Goal: Complete application form: Complete application form

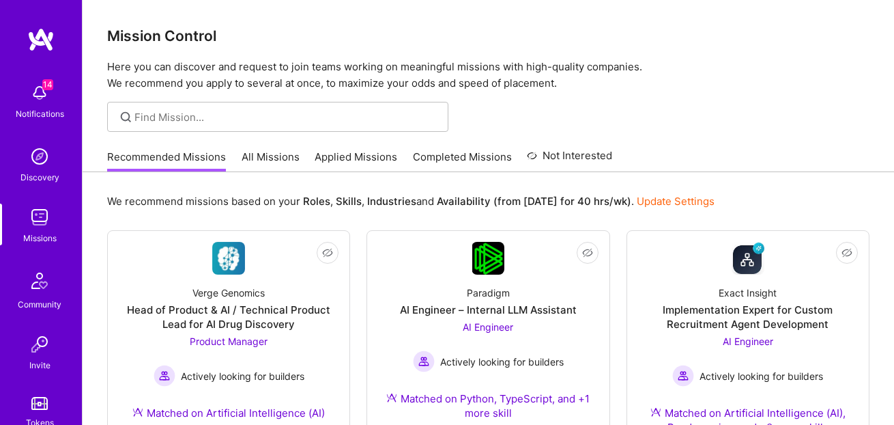
click at [246, 157] on link "All Missions" at bounding box center [271, 160] width 58 height 23
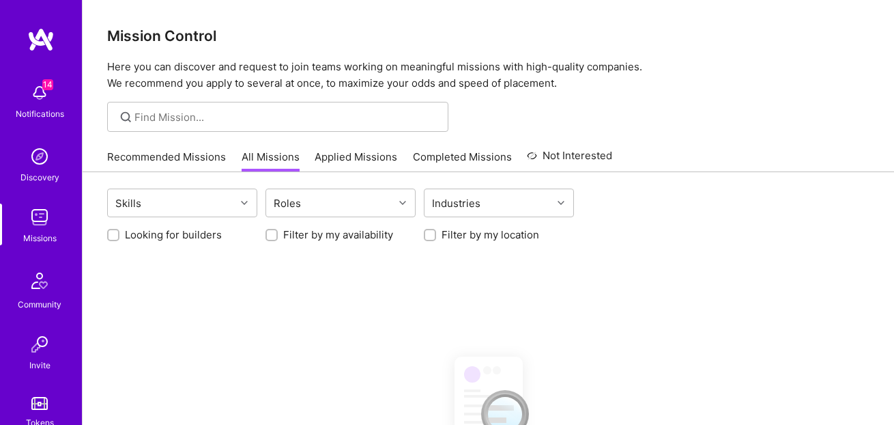
click at [204, 235] on label "Looking for builders" at bounding box center [173, 234] width 97 height 14
click at [119, 235] on input "Looking for builders" at bounding box center [115, 236] width 10 height 10
checkbox input "true"
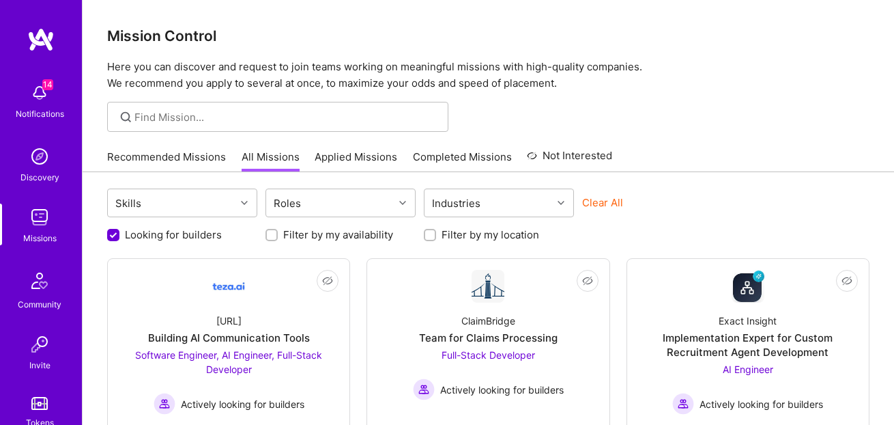
click at [435, 237] on div at bounding box center [430, 235] width 12 height 12
click at [431, 236] on input "Filter by my location" at bounding box center [432, 236] width 10 height 10
checkbox input "true"
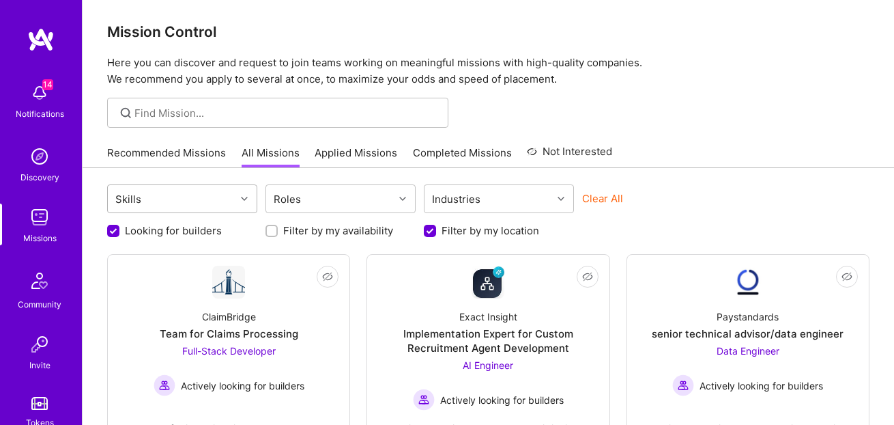
click at [207, 215] on div "Skills Roles Industries Clear All Looking for builders Filter by my availabilit…" at bounding box center [488, 210] width 762 height 53
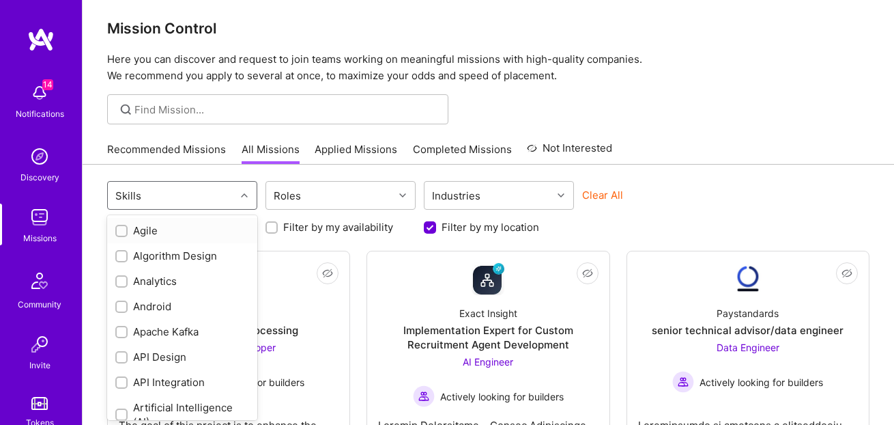
scroll to position [8, 0]
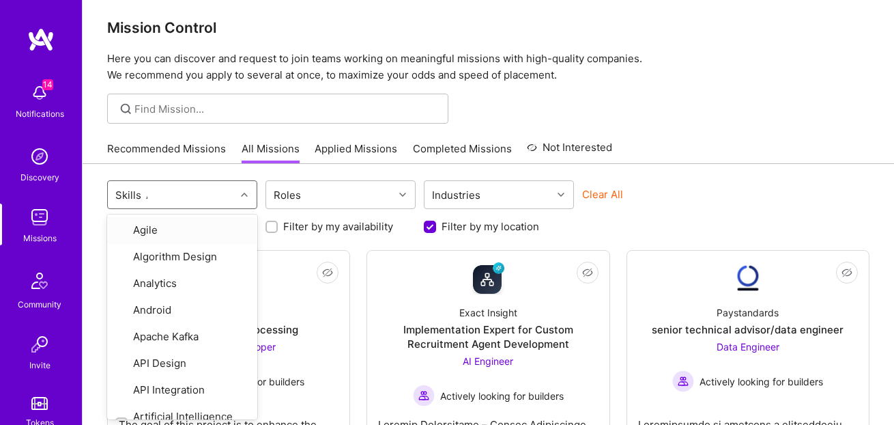
type input "AI"
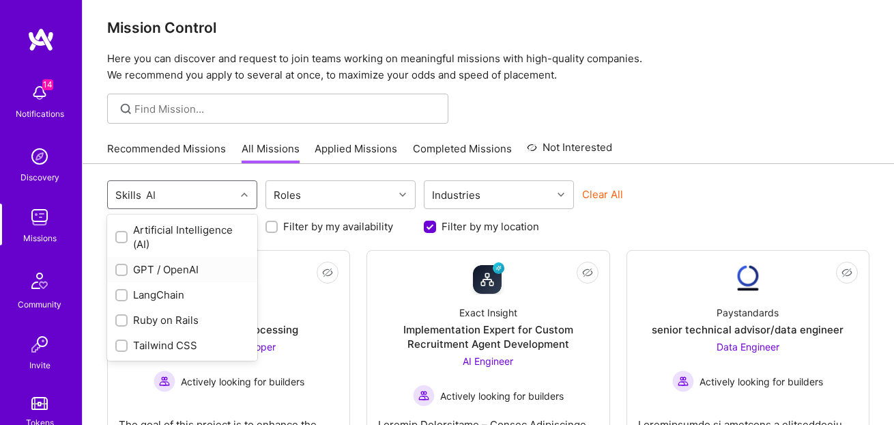
click at [124, 266] on input "checkbox" at bounding box center [123, 271] width 10 height 10
checkbox input "true"
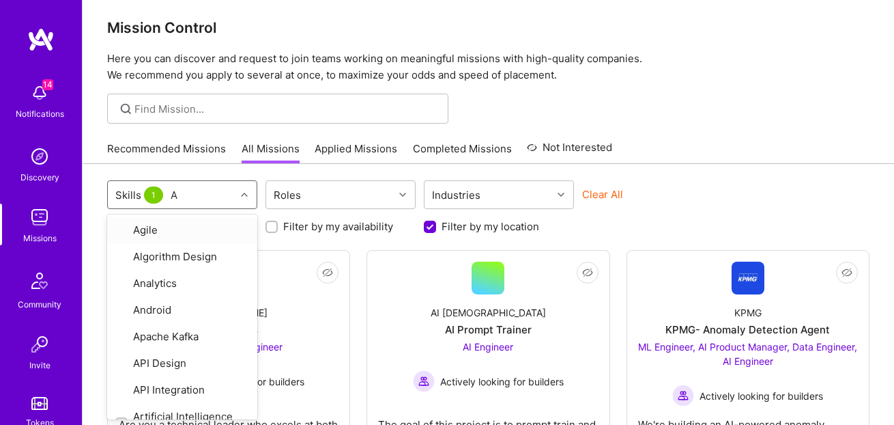
type input "AI"
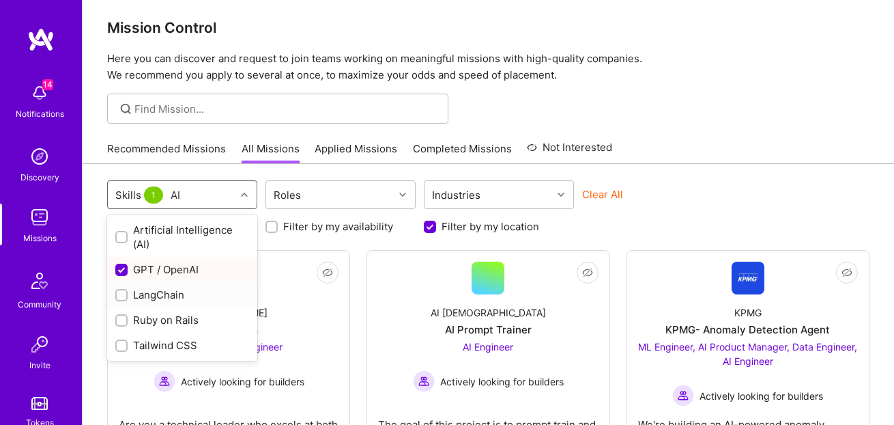
click at [120, 295] on input "checkbox" at bounding box center [123, 296] width 10 height 10
checkbox input "true"
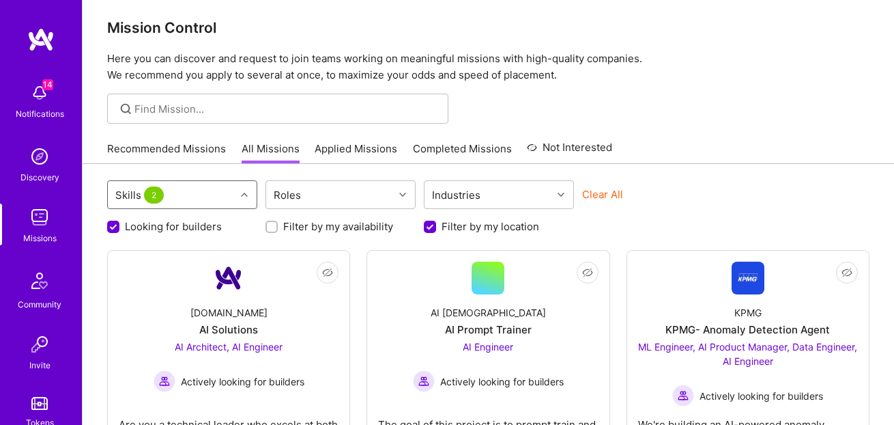
click at [192, 191] on div "Skills 2" at bounding box center [172, 194] width 128 height 27
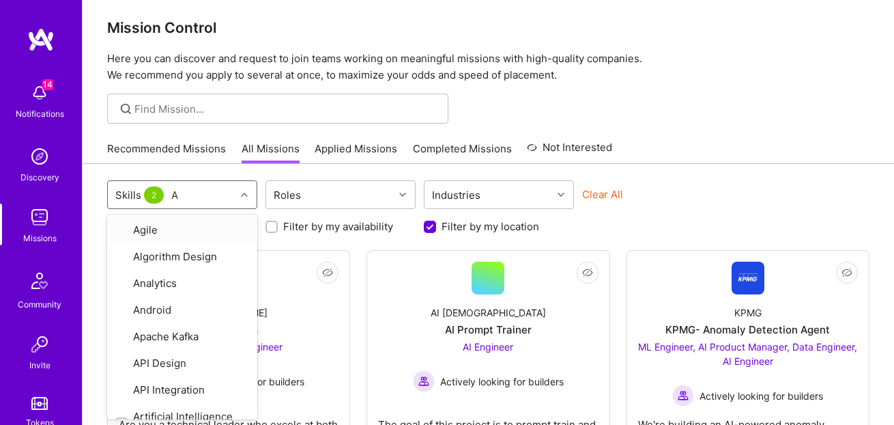
type input "AI"
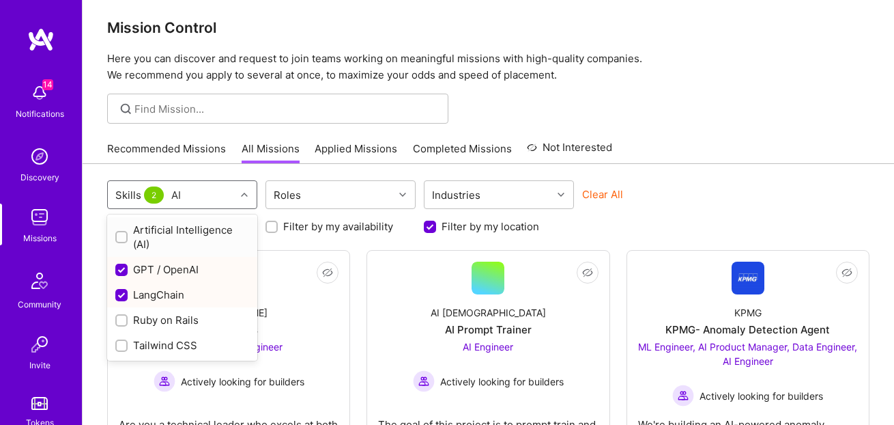
click at [119, 234] on input "checkbox" at bounding box center [123, 238] width 10 height 10
checkbox input "true"
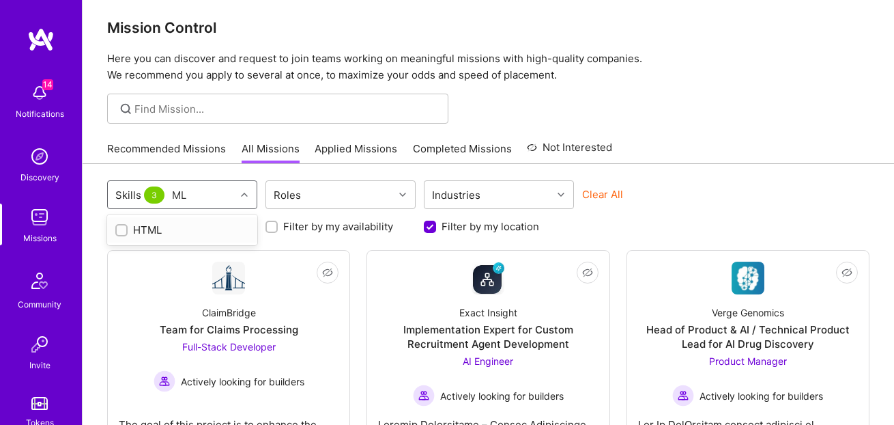
scroll to position [0, 0]
type input "M"
type input "m"
type input "o"
type input "c"
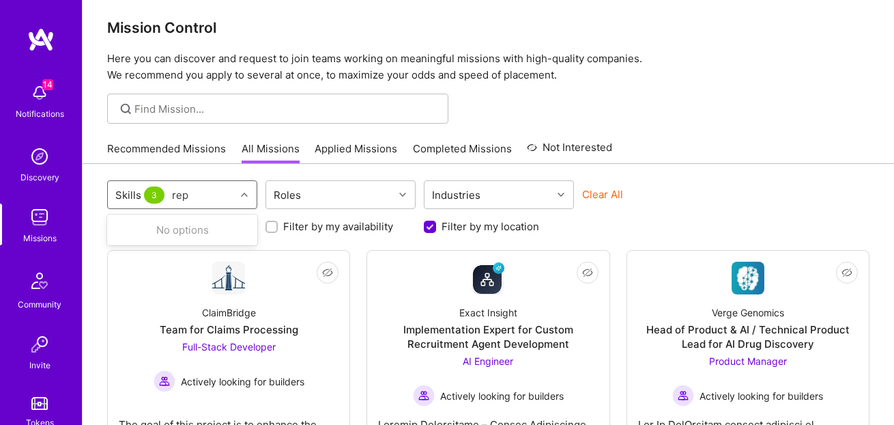
type input "rep"
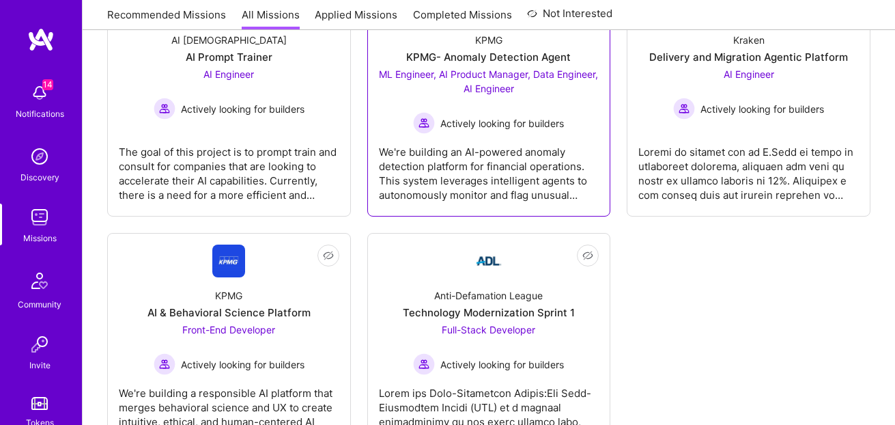
scroll to position [782, 0]
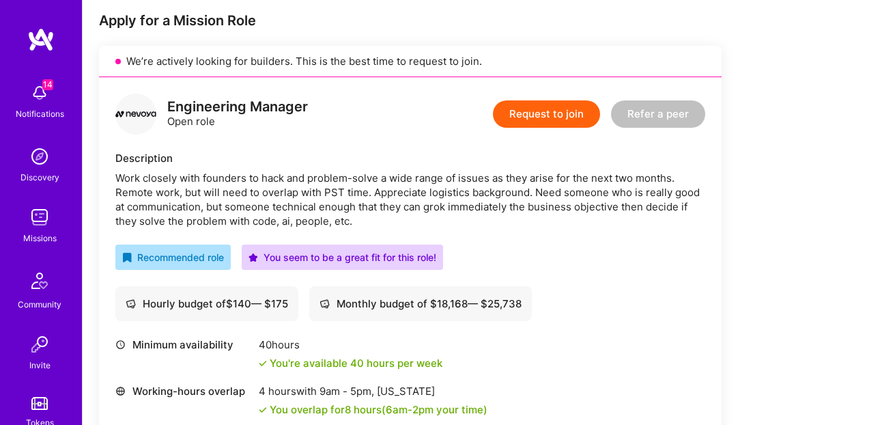
scroll to position [304, 0]
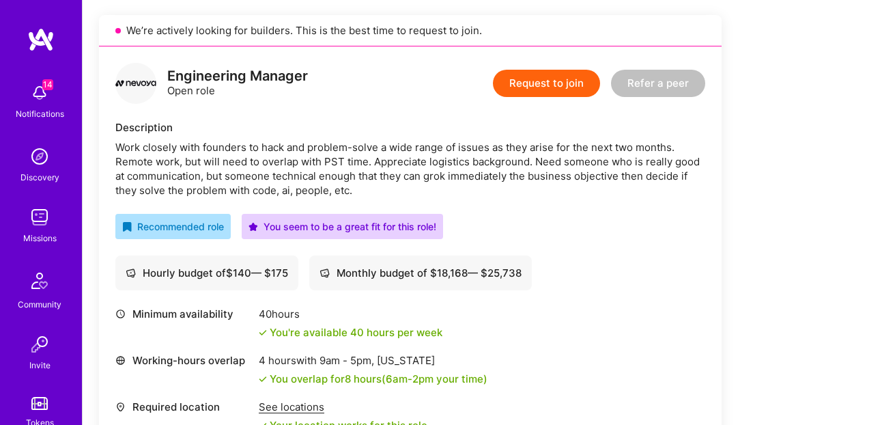
click at [566, 87] on button "Request to join" at bounding box center [546, 83] width 107 height 27
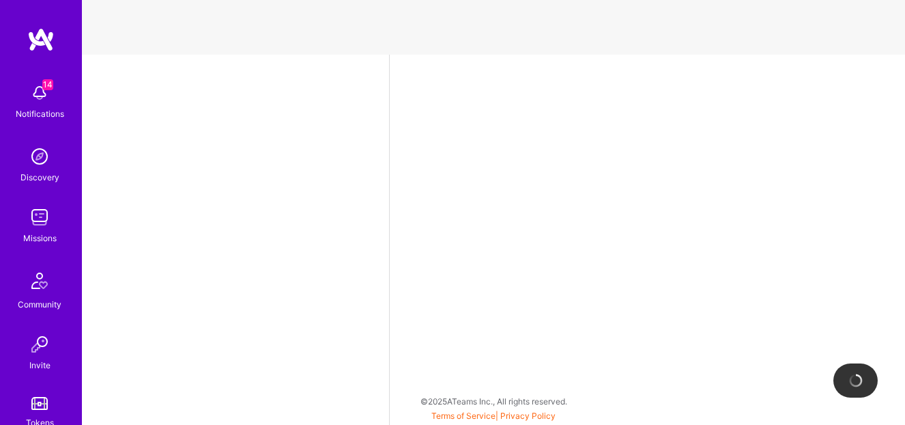
select select "US"
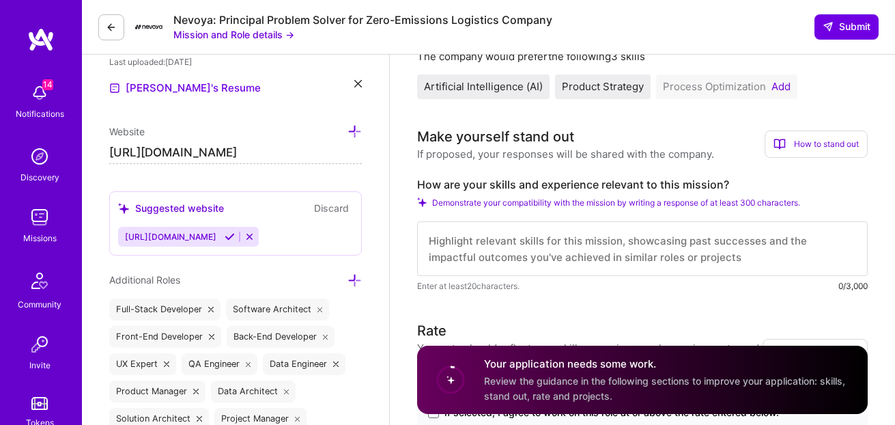
scroll to position [233, 0]
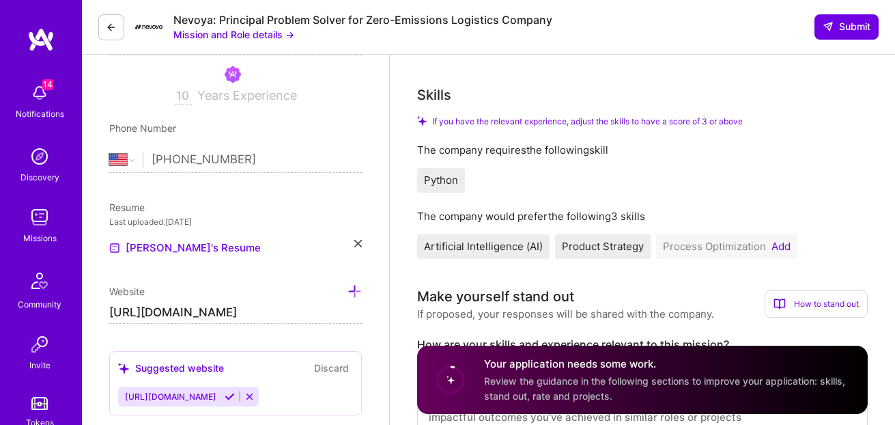
click at [781, 245] on button "Add" at bounding box center [780, 246] width 19 height 11
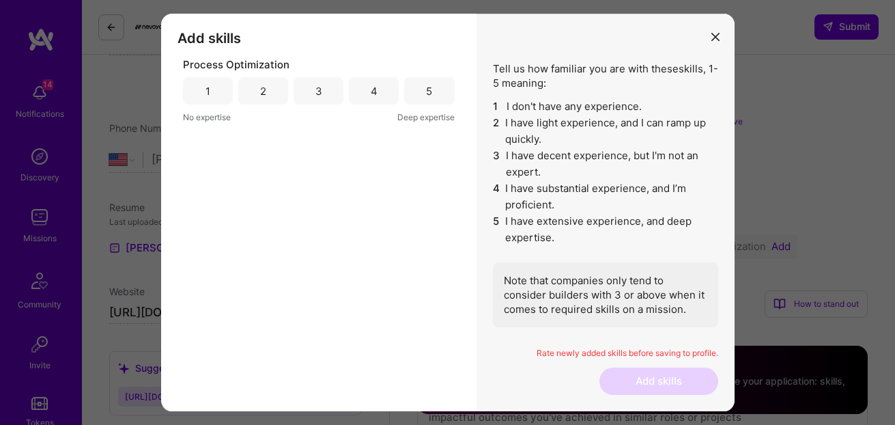
click at [365, 92] on div "4" at bounding box center [374, 90] width 50 height 27
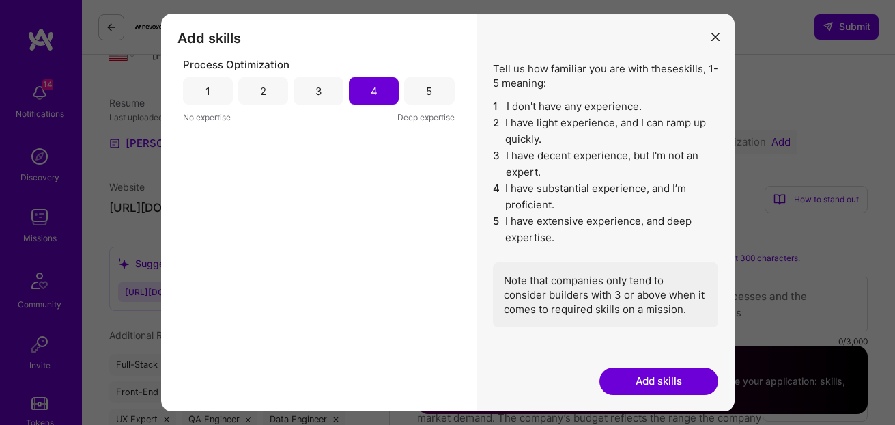
scroll to position [478, 0]
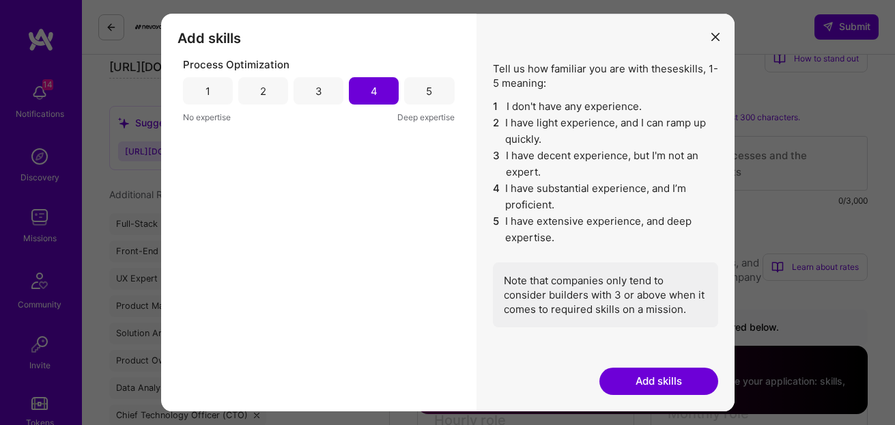
click at [642, 370] on button "Add skills" at bounding box center [658, 380] width 119 height 27
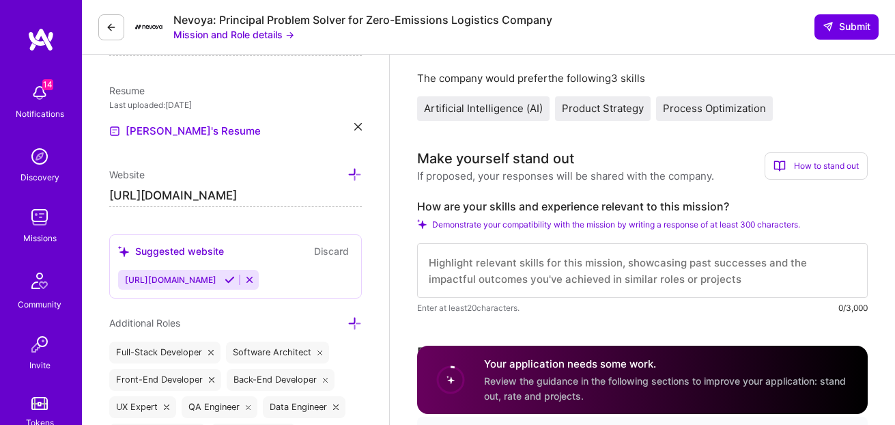
scroll to position [259, 0]
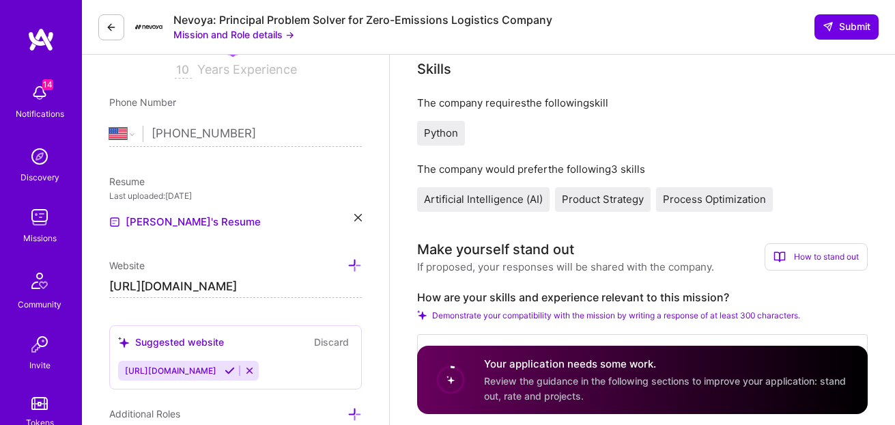
click at [588, 196] on span "Product Strategy" at bounding box center [603, 198] width 82 height 13
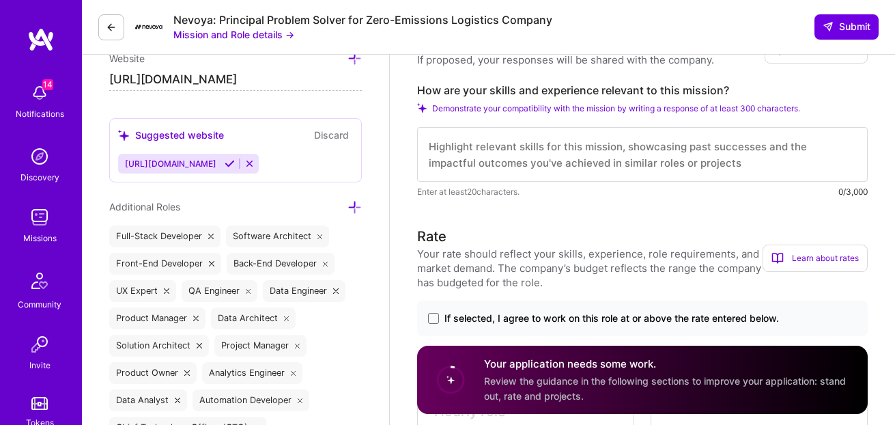
scroll to position [468, 0]
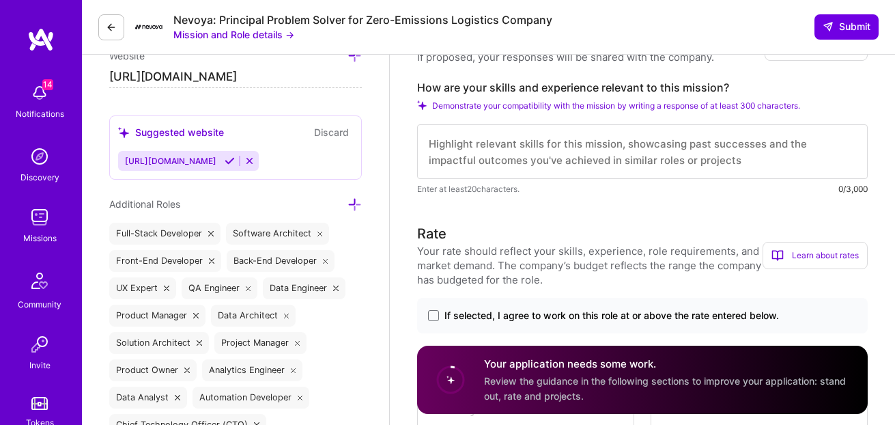
click at [674, 162] on textarea at bounding box center [642, 151] width 450 height 55
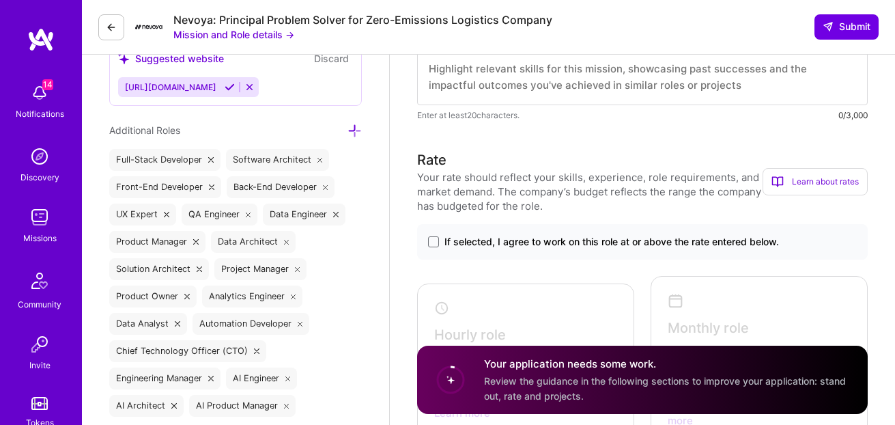
scroll to position [598, 0]
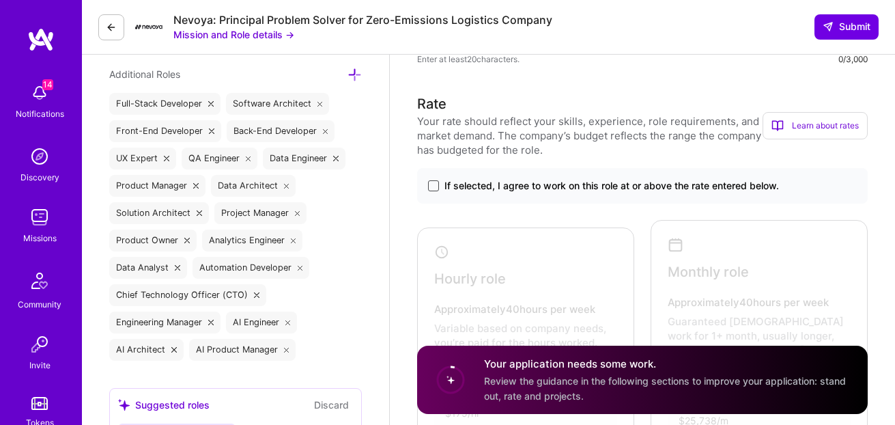
click at [436, 188] on span at bounding box center [433, 185] width 11 height 11
click at [0, 0] on input "If selected, I agree to work on this role at or above the rate entered below." at bounding box center [0, 0] width 0 height 0
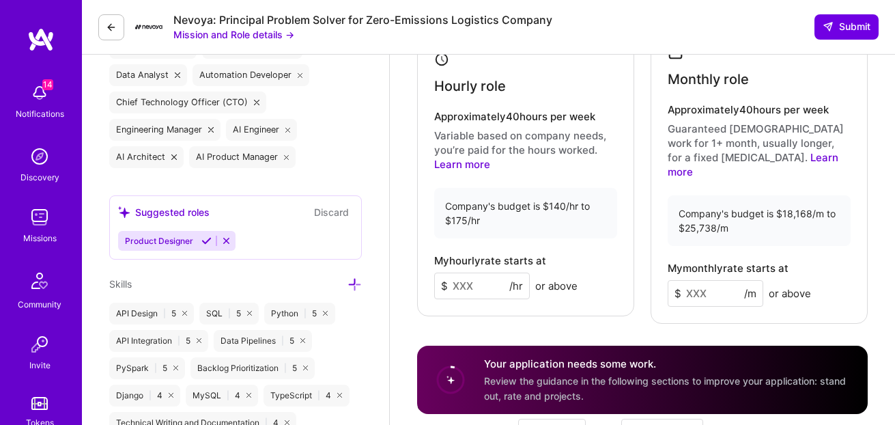
scroll to position [791, 0]
click at [467, 278] on input at bounding box center [482, 285] width 96 height 27
click at [693, 279] on input at bounding box center [716, 292] width 96 height 27
type input "25000"
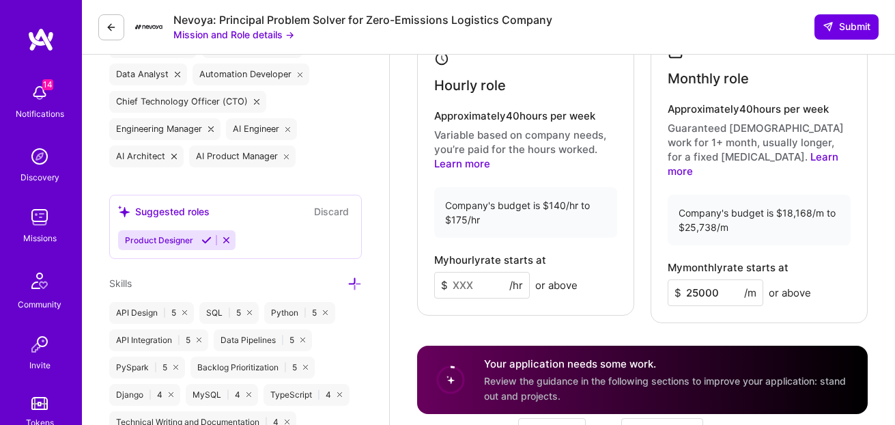
click at [493, 283] on input at bounding box center [482, 285] width 96 height 27
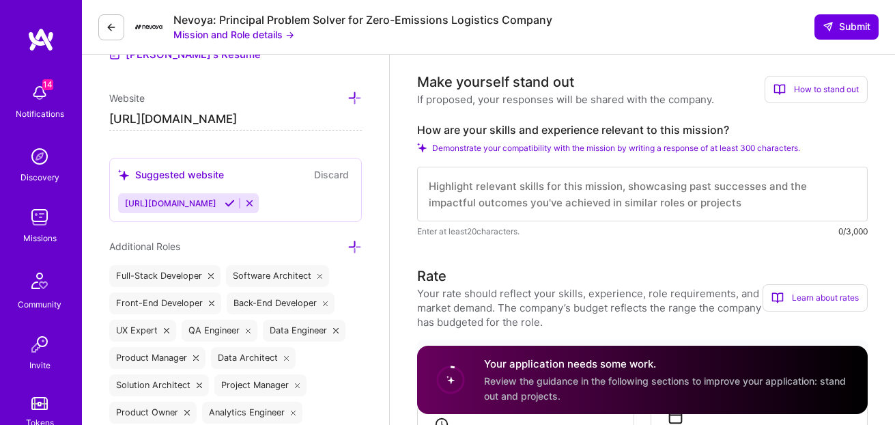
scroll to position [410, 0]
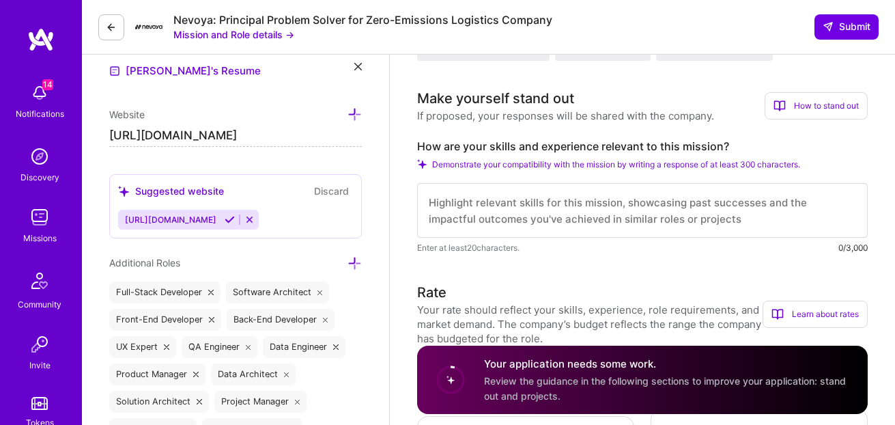
type input "155"
click at [259, 32] on button "Mission and Role details →" at bounding box center [233, 34] width 121 height 14
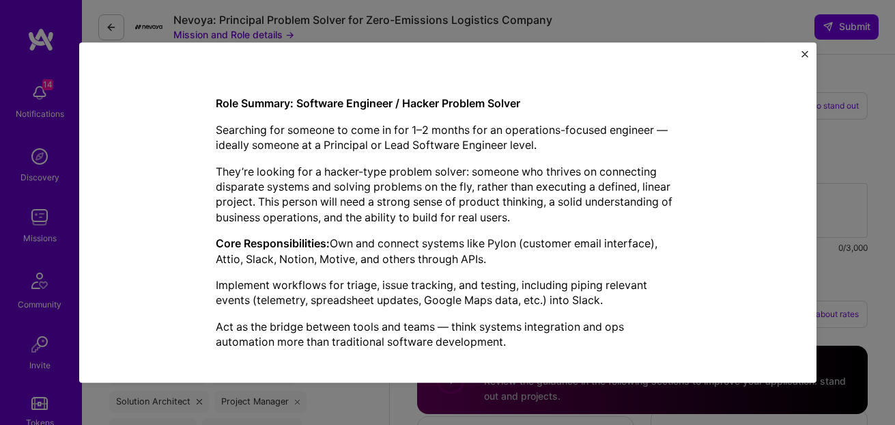
scroll to position [342, 0]
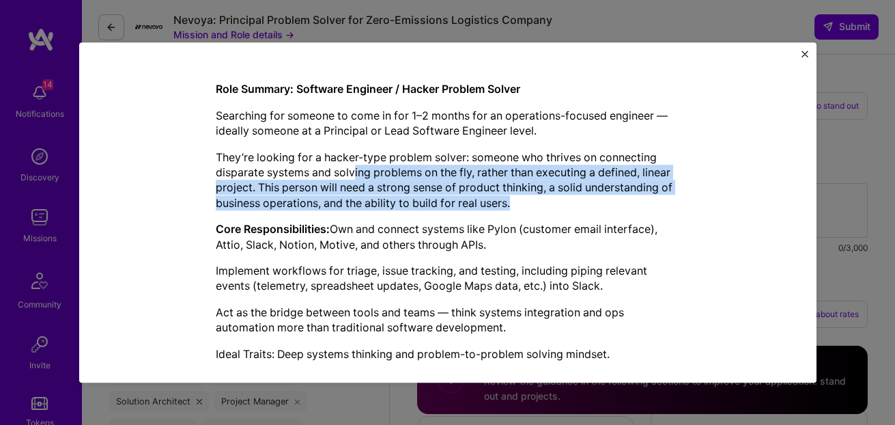
drag, startPoint x: 351, startPoint y: 171, endPoint x: 596, endPoint y: 207, distance: 247.7
click at [599, 210] on div "Role Summary: Software Engineer / Hacker Problem Solver Searching for someone t…" at bounding box center [448, 282] width 464 height 400
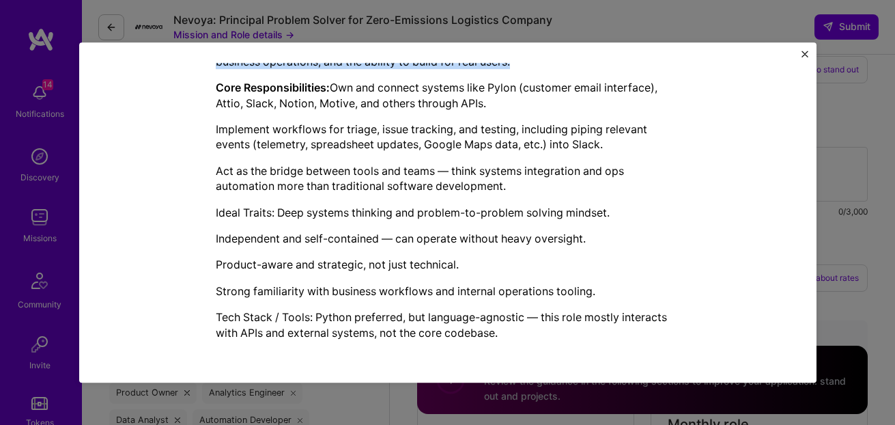
scroll to position [510, 0]
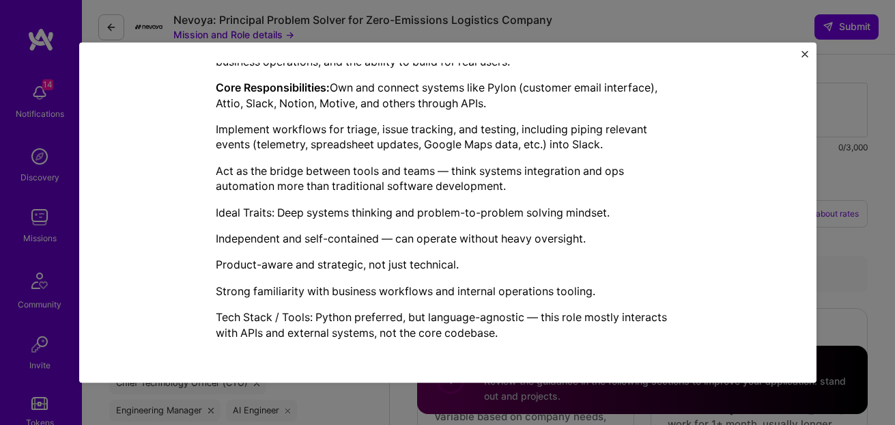
click at [430, 330] on p "Tech Stack / Tools: Python preferred, but language-agnostic — this role mostly …" at bounding box center [448, 325] width 464 height 31
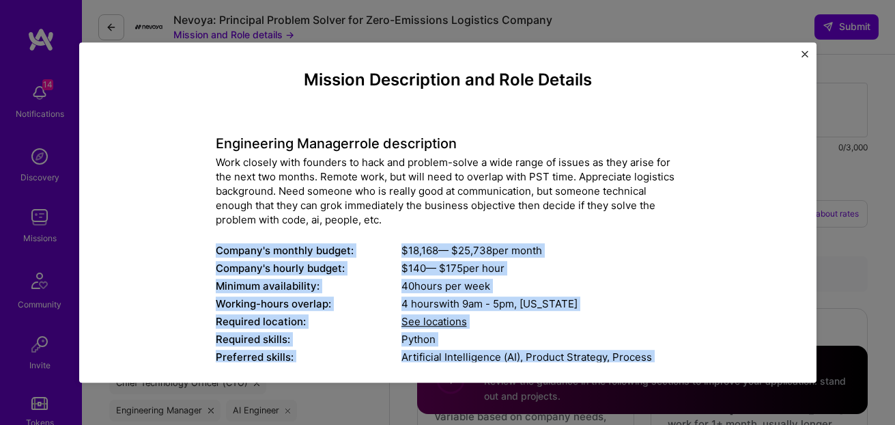
scroll to position [3, 0]
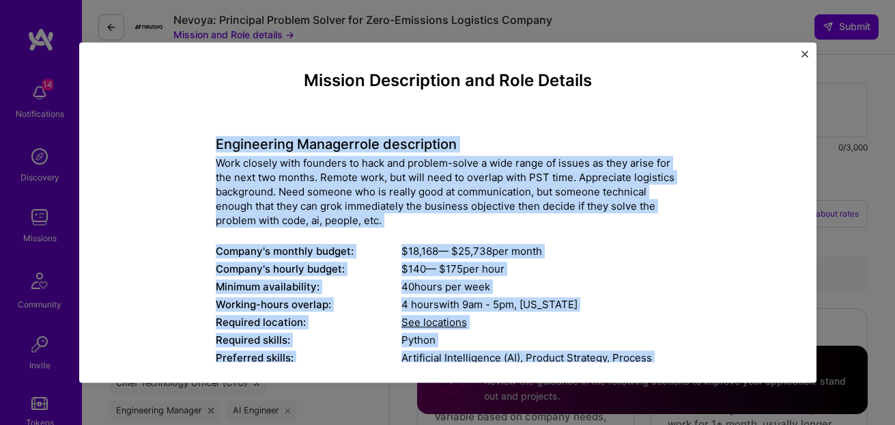
drag, startPoint x: 502, startPoint y: 332, endPoint x: 212, endPoint y: 149, distance: 342.6
copy div "Engineering Manager role description Work closely with founders to hack and pro…"
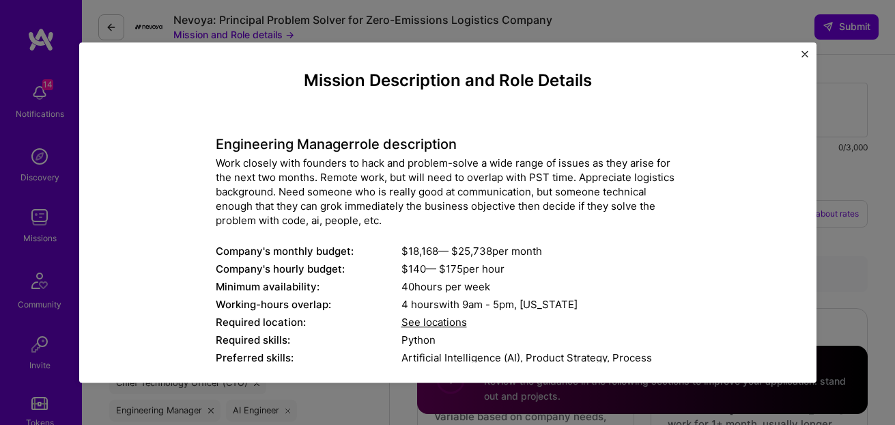
click at [861, 203] on div "Mission Description and Role Details Engineering Manager role description Work …" at bounding box center [447, 212] width 895 height 425
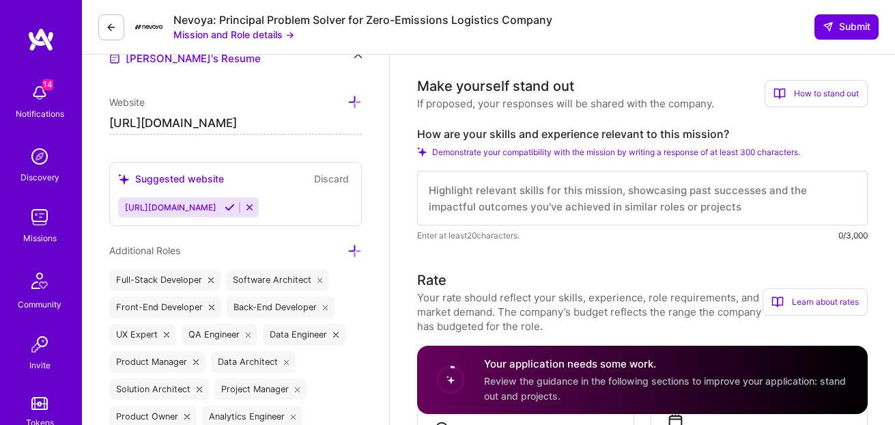
scroll to position [407, 0]
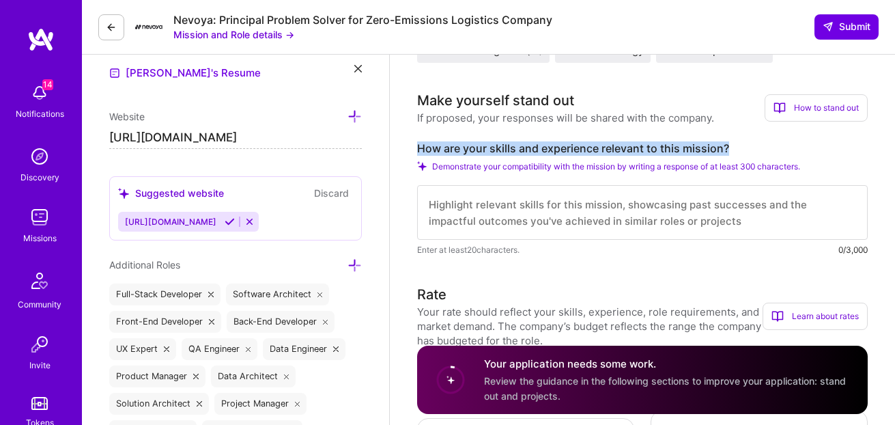
drag, startPoint x: 416, startPoint y: 146, endPoint x: 754, endPoint y: 152, distance: 337.2
copy label "How are your skills and experience relevant to this mission?"
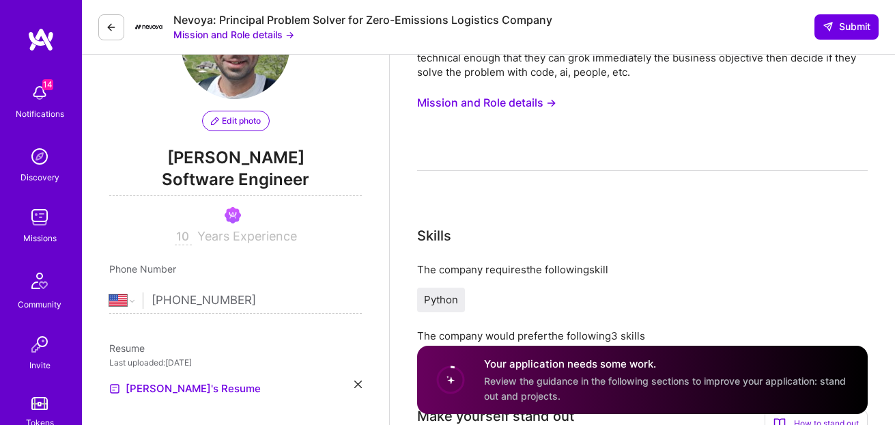
scroll to position [0, 0]
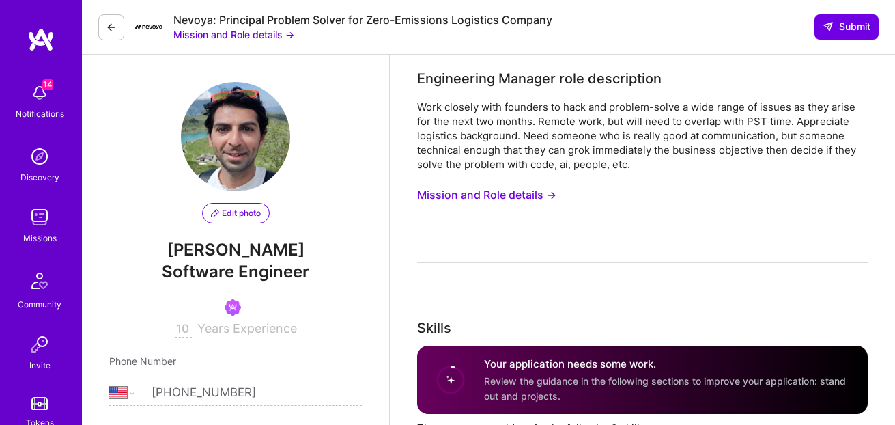
click at [260, 25] on div "Nevoya: Principal Problem Solver for Zero-Emissions Logistics Company" at bounding box center [362, 20] width 379 height 14
click at [261, 36] on button "Mission and Role details →" at bounding box center [233, 34] width 121 height 14
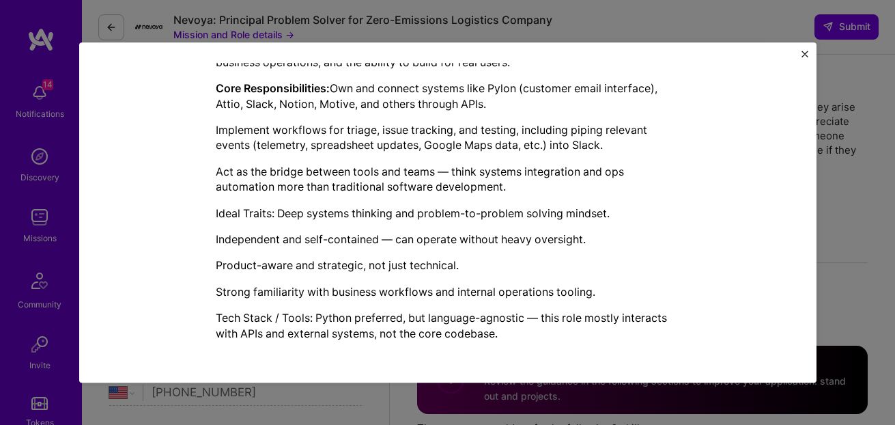
scroll to position [483, 0]
click at [828, 217] on div "Mission Description and Role Details Engineering Manager role description Work …" at bounding box center [447, 212] width 895 height 425
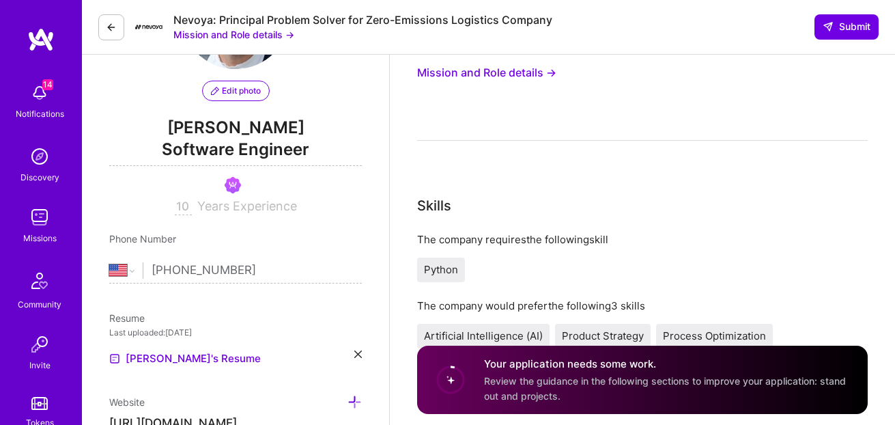
scroll to position [0, 0]
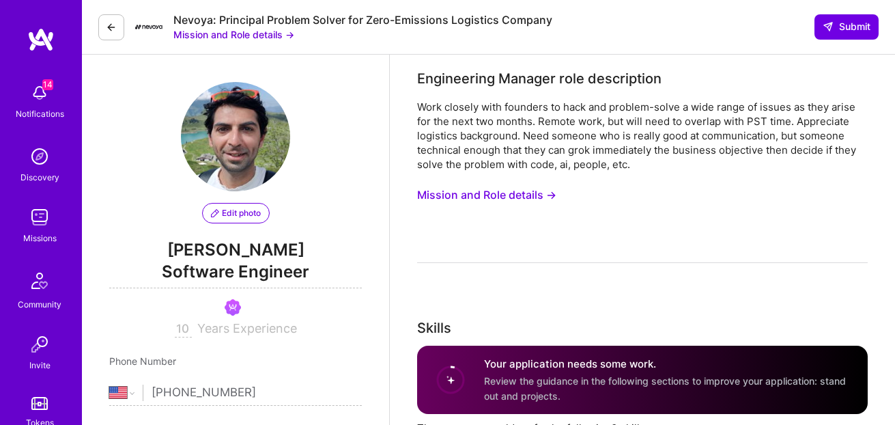
click at [247, 38] on button "Mission and Role details →" at bounding box center [233, 34] width 121 height 14
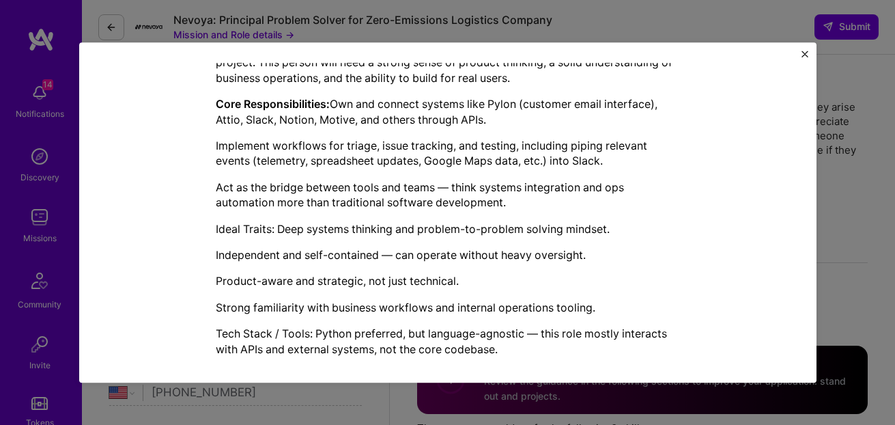
scroll to position [470, 0]
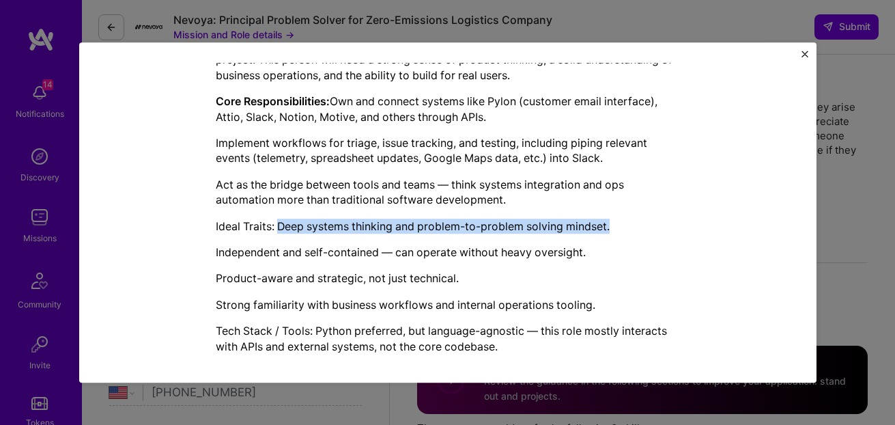
drag, startPoint x: 276, startPoint y: 227, endPoint x: 542, endPoint y: 263, distance: 268.6
click at [614, 227] on p "Ideal Traits: Deep systems thinking and problem-to-problem solving mindset." at bounding box center [448, 225] width 464 height 15
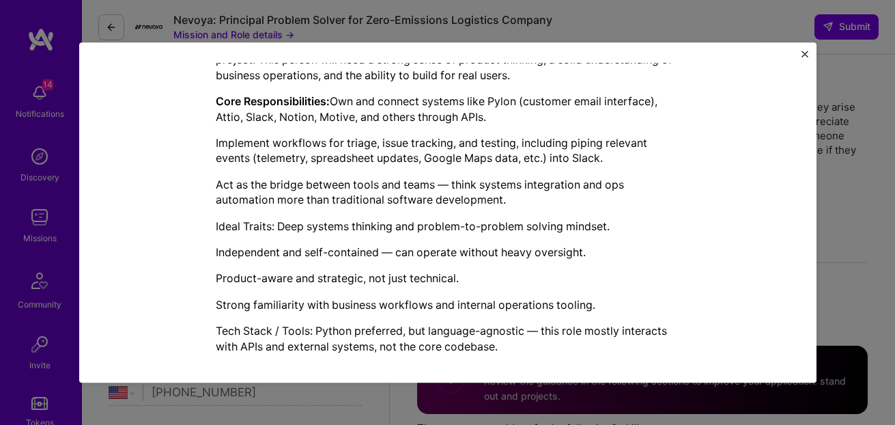
click at [420, 288] on div "Role Summary: Software Engineer / Hacker Problem Solver Searching for someone t…" at bounding box center [448, 154] width 464 height 400
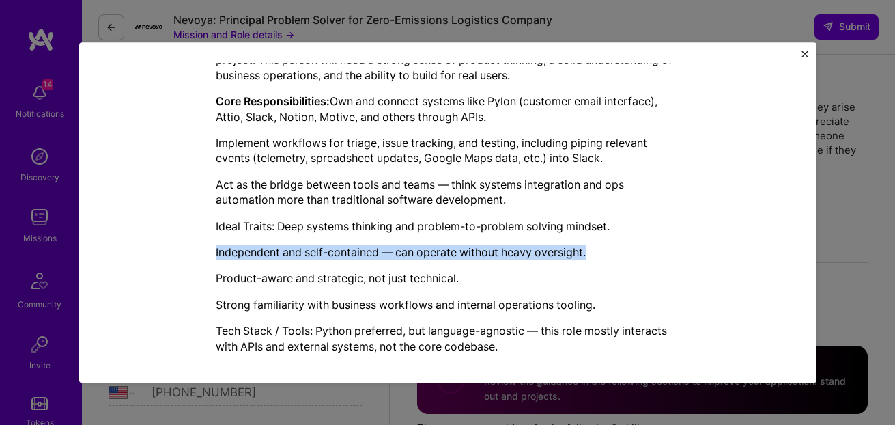
drag, startPoint x: 222, startPoint y: 248, endPoint x: 605, endPoint y: 256, distance: 383.7
click at [606, 255] on p "Independent and self-contained — can operate without heavy oversight." at bounding box center [448, 251] width 464 height 15
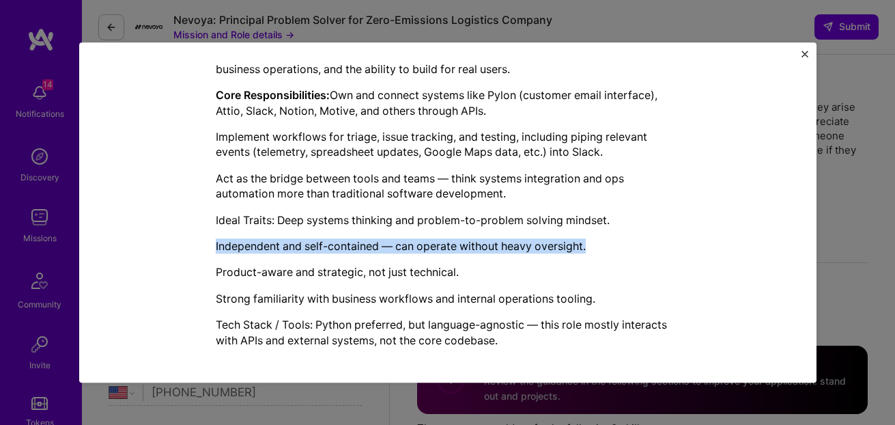
scroll to position [483, 0]
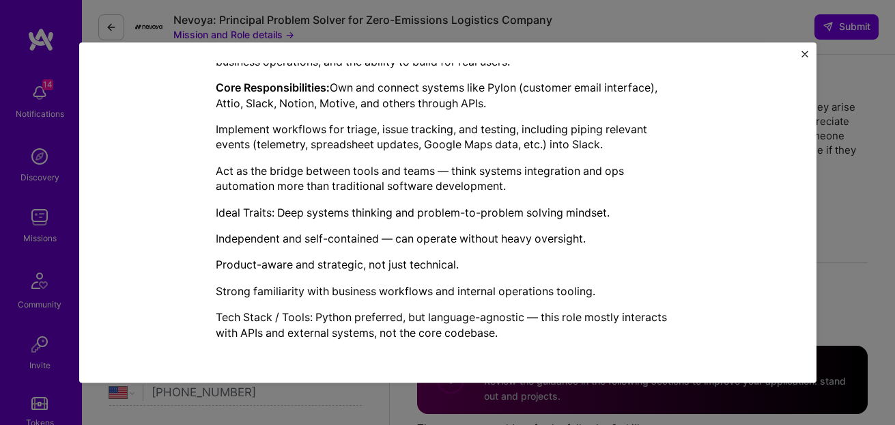
click at [862, 204] on div "Mission Description and Role Details Engineering Manager role description Work …" at bounding box center [447, 212] width 895 height 425
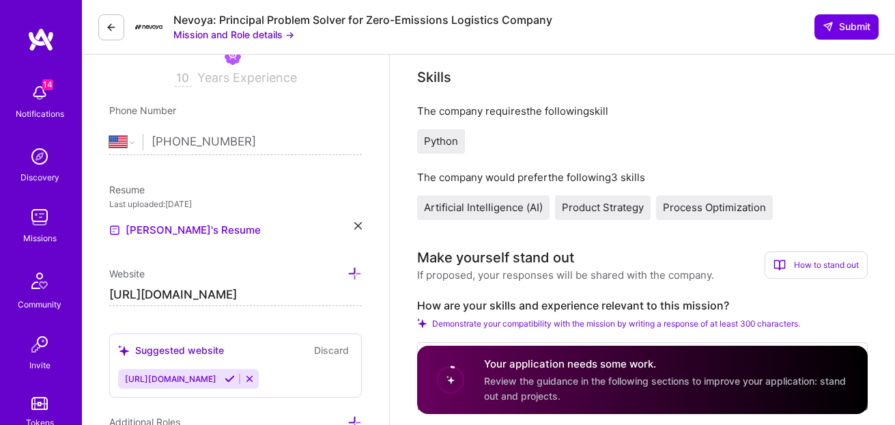
scroll to position [323, 0]
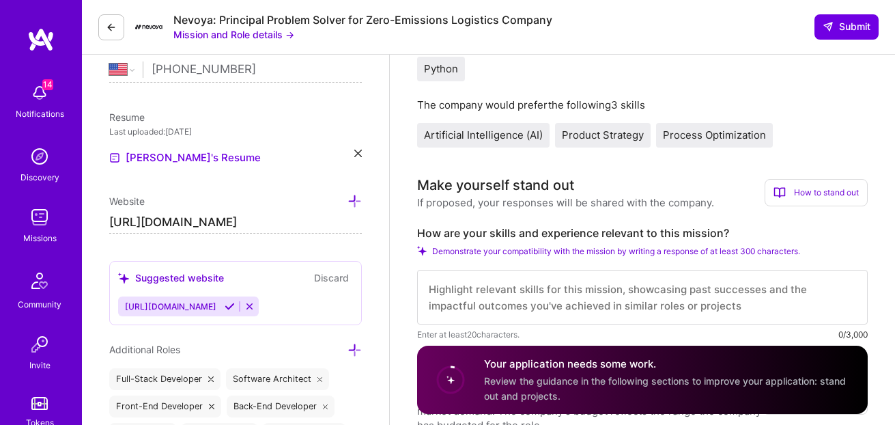
click at [271, 31] on button "Mission and Role details →" at bounding box center [233, 34] width 121 height 14
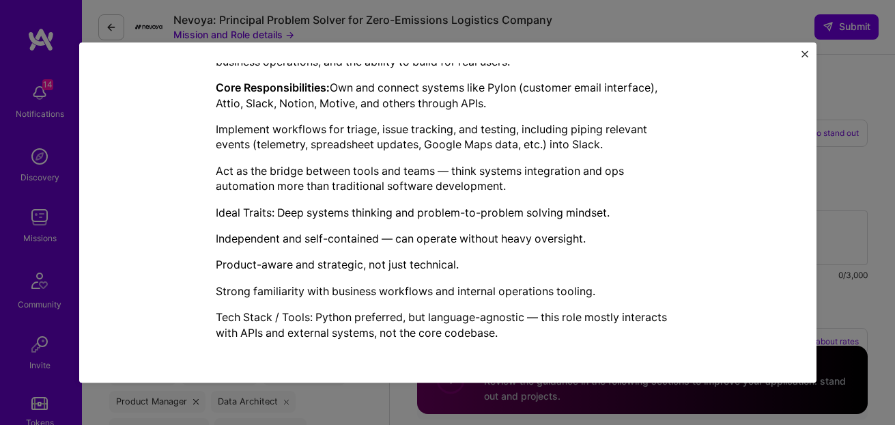
scroll to position [383, 0]
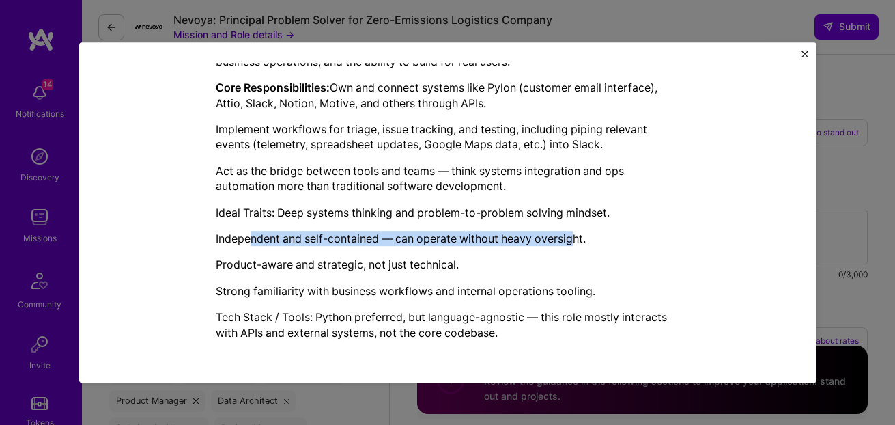
drag, startPoint x: 244, startPoint y: 241, endPoint x: 574, endPoint y: 238, distance: 329.7
click at [574, 238] on p "Independent and self-contained — can operate without heavy oversight." at bounding box center [448, 238] width 464 height 15
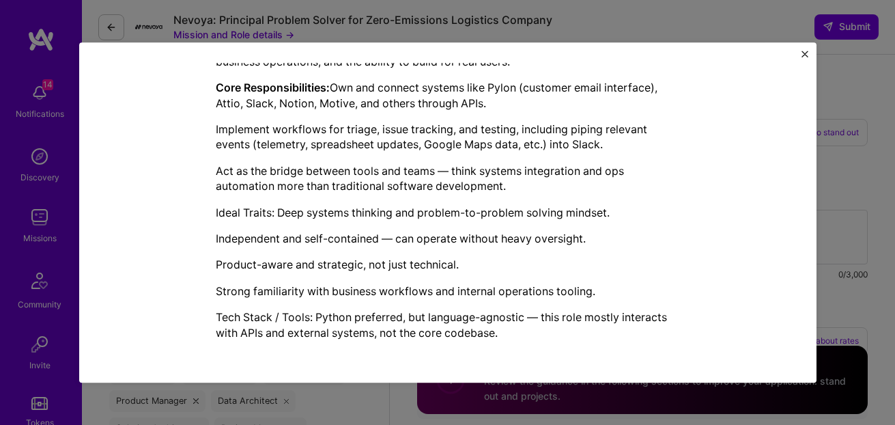
click at [533, 263] on p "Product-aware and strategic, not just technical." at bounding box center [448, 264] width 464 height 15
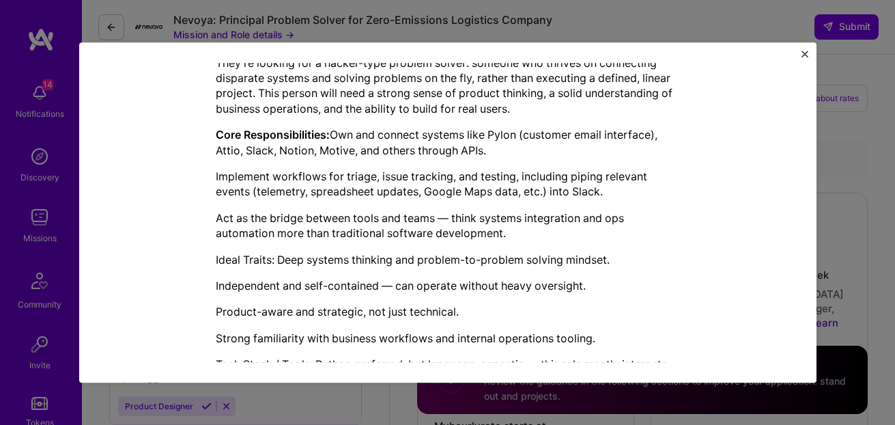
scroll to position [483, 0]
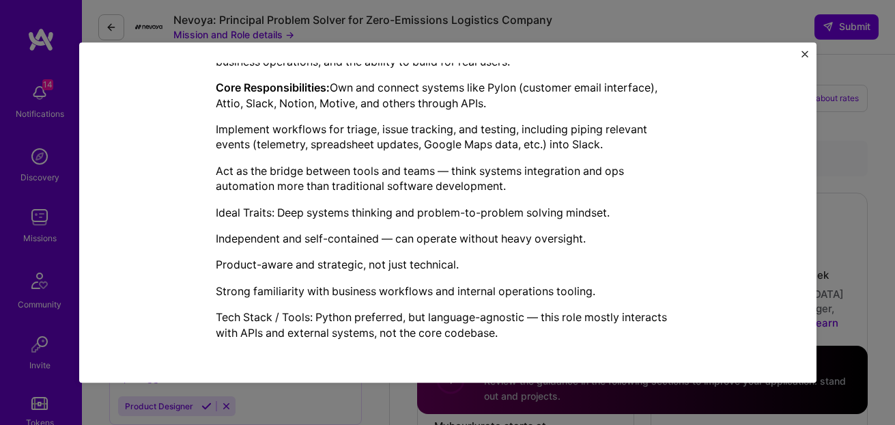
click at [351, 405] on div "Mission Description and Role Details Engineering Manager role description Work …" at bounding box center [447, 212] width 895 height 425
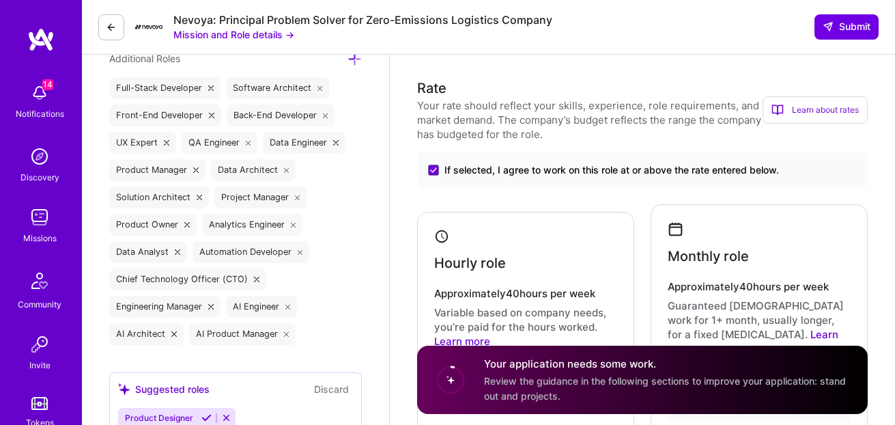
scroll to position [604, 0]
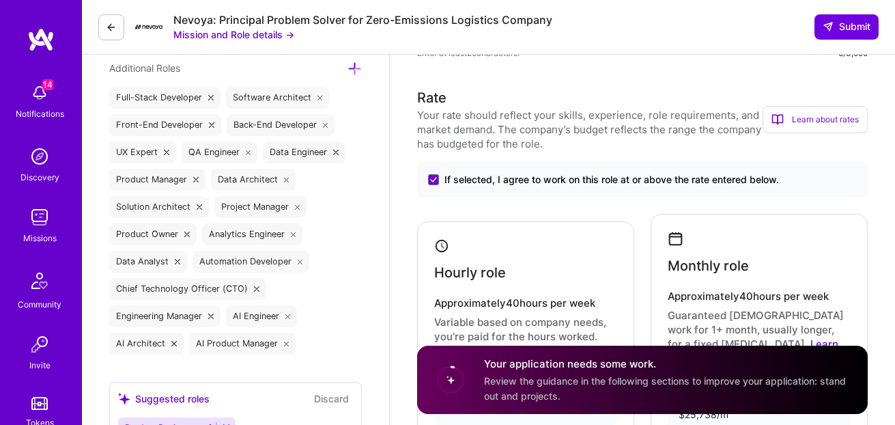
click at [166, 152] on icon at bounding box center [166, 151] width 5 height 5
click at [210, 124] on icon at bounding box center [211, 124] width 5 height 5
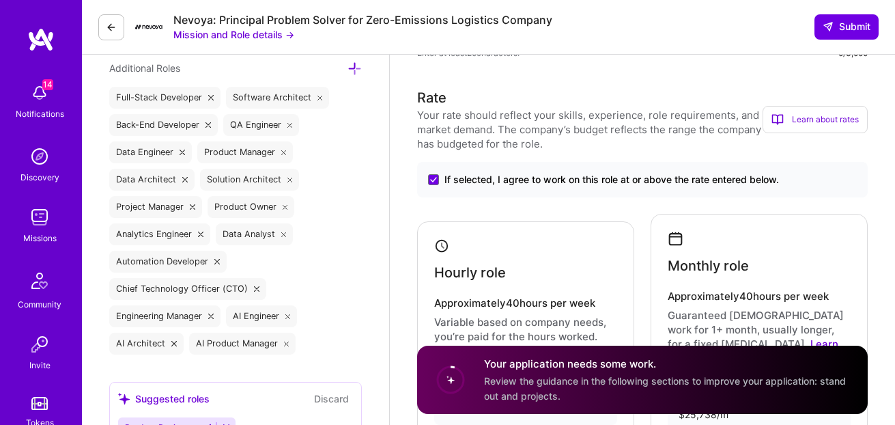
click at [199, 231] on icon at bounding box center [200, 233] width 5 height 5
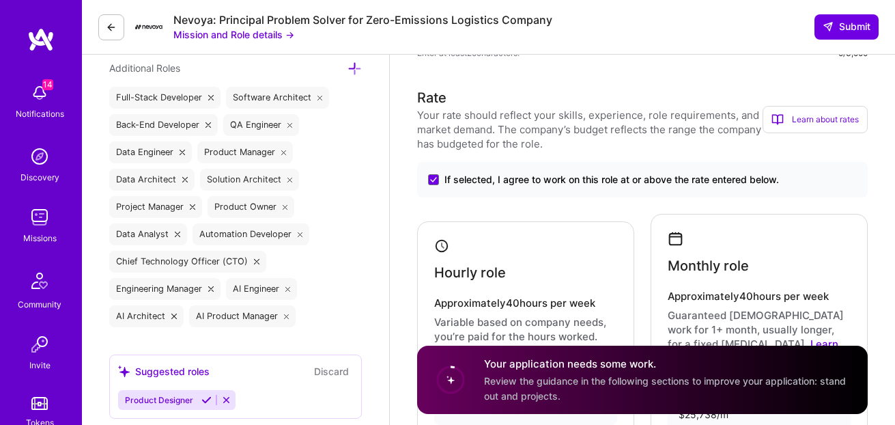
click at [177, 234] on icon at bounding box center [177, 233] width 5 height 5
click at [284, 208] on icon at bounding box center [285, 206] width 5 height 5
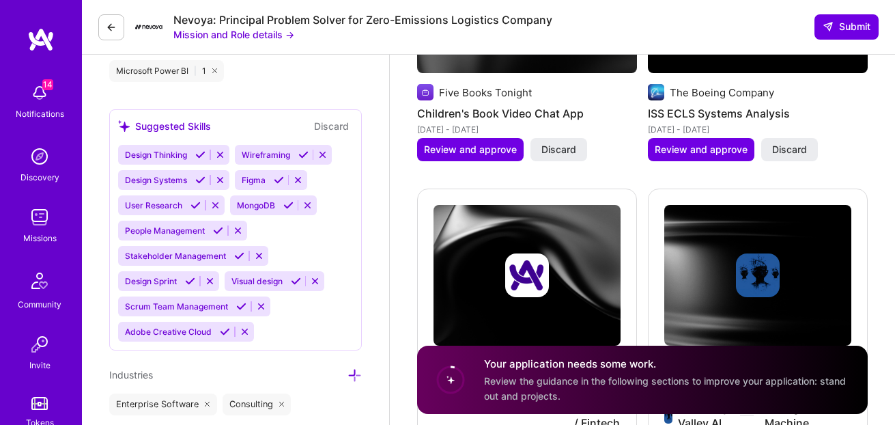
scroll to position [1764, 0]
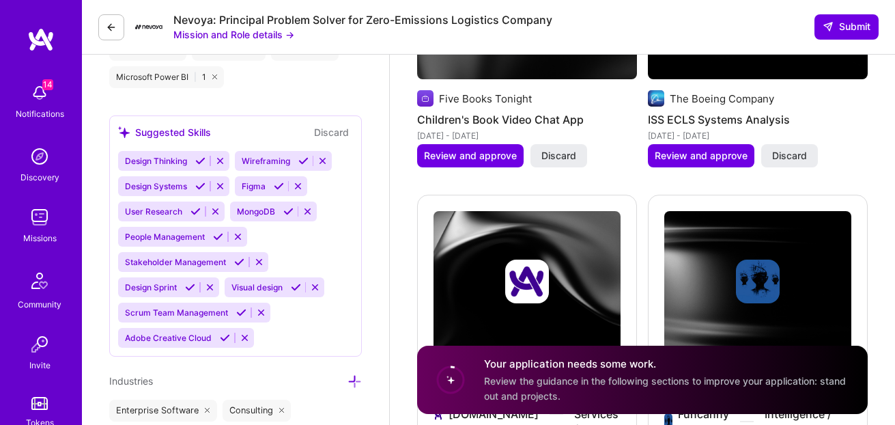
click at [203, 185] on icon at bounding box center [200, 186] width 10 height 10
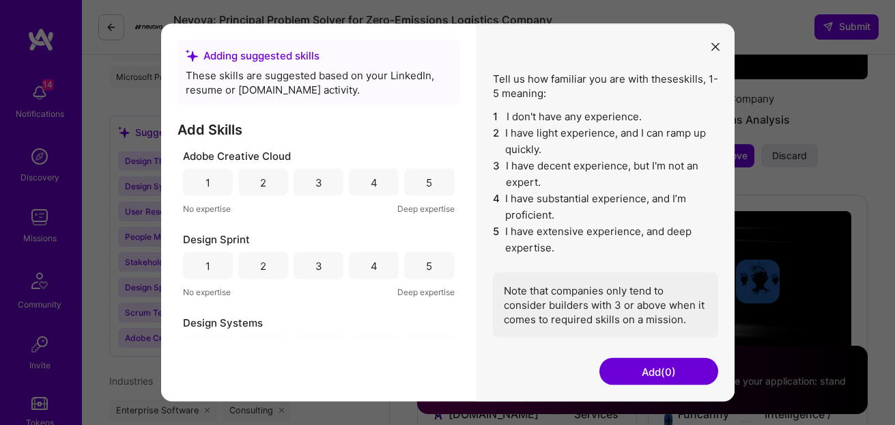
click at [717, 49] on icon "modal" at bounding box center [715, 46] width 8 height 8
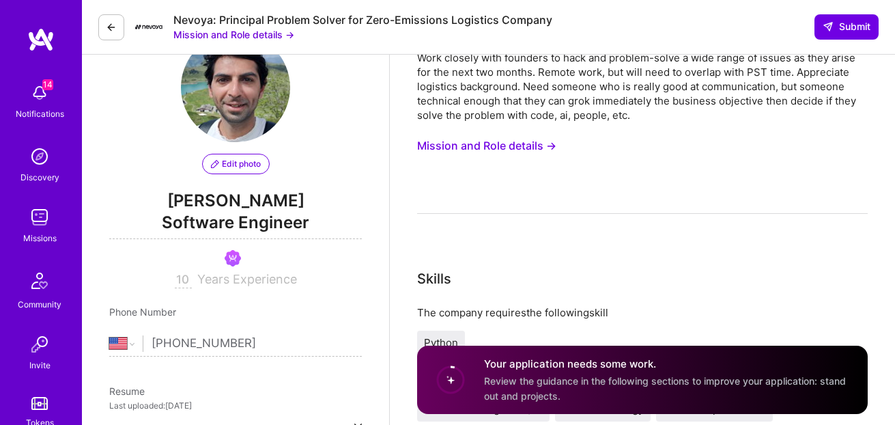
scroll to position [0, 0]
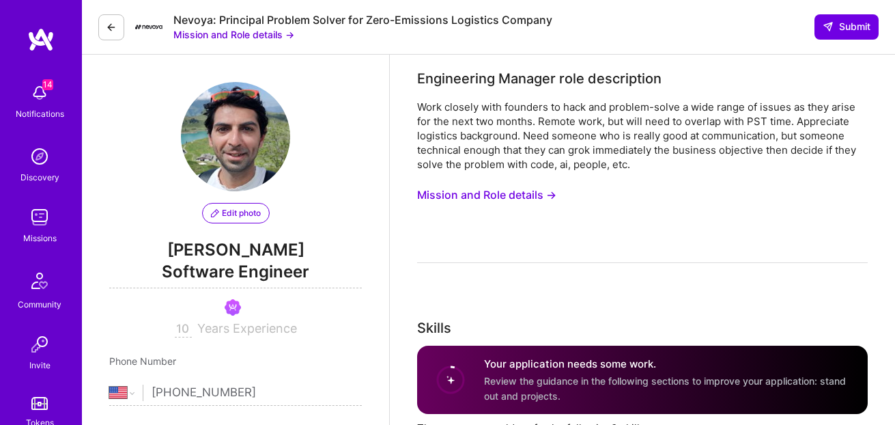
click at [453, 192] on button "Mission and Role details →" at bounding box center [486, 194] width 139 height 25
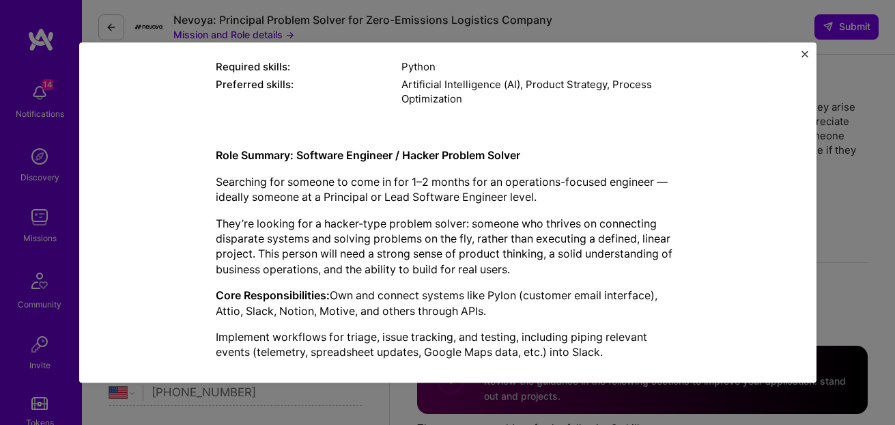
scroll to position [326, 0]
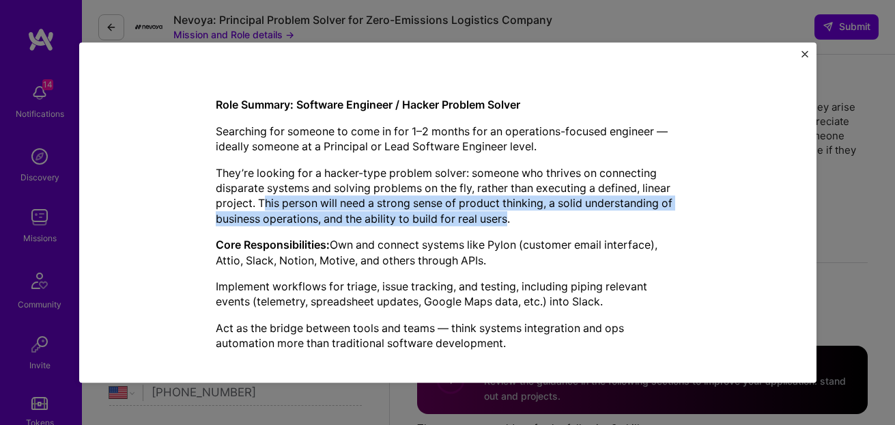
drag, startPoint x: 264, startPoint y: 203, endPoint x: 535, endPoint y: 265, distance: 277.8
click at [504, 218] on p "They’re looking for a hacker-type problem solver: someone who thrives on connec…" at bounding box center [448, 195] width 464 height 61
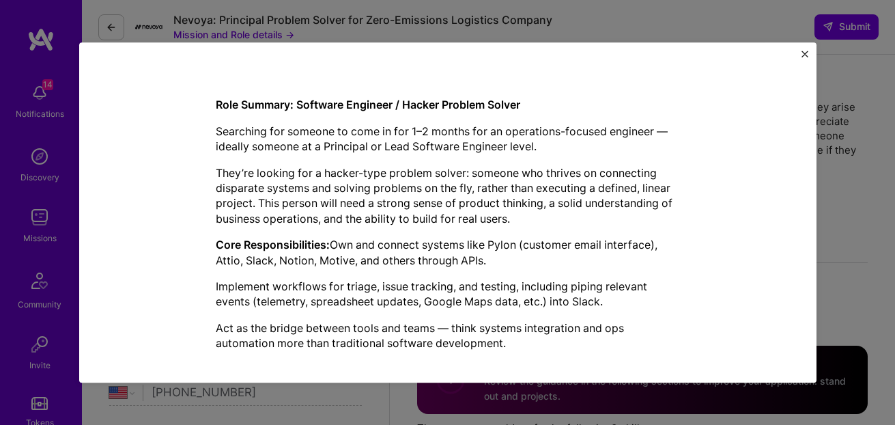
click at [520, 258] on p "Core Responsibilities: Own and connect systems like Pylon (customer email inter…" at bounding box center [448, 252] width 464 height 31
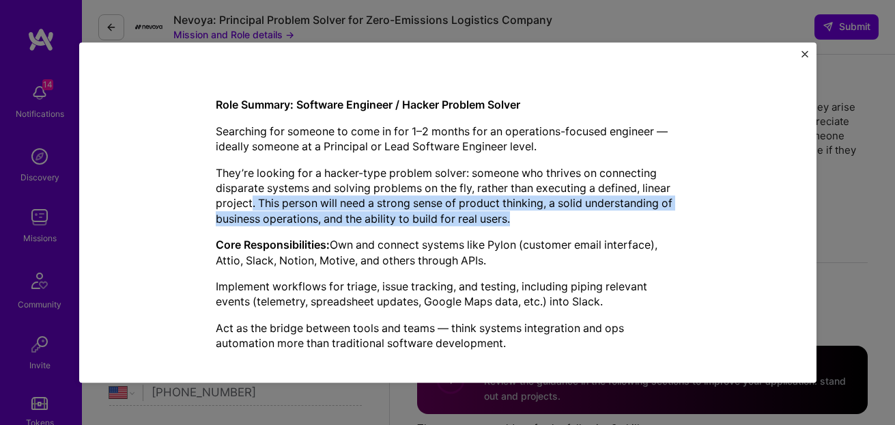
drag, startPoint x: 496, startPoint y: 217, endPoint x: 248, endPoint y: 207, distance: 248.0
click at [248, 207] on p "They’re looking for a hacker-type problem solver: someone who thrives on connec…" at bounding box center [448, 195] width 464 height 61
copy p ". This person will need a strong sense of product thinking, a solid understandi…"
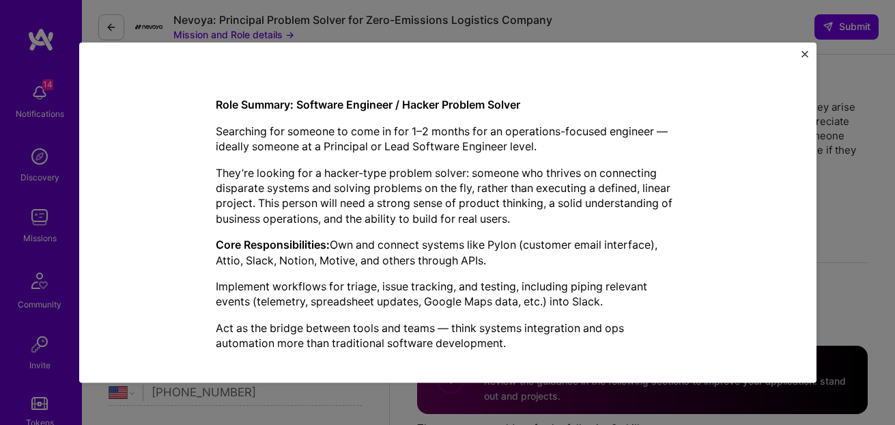
click at [412, 260] on p "Core Responsibilities: Own and connect systems like Pylon (customer email inter…" at bounding box center [448, 252] width 464 height 31
drag, startPoint x: 491, startPoint y: 260, endPoint x: 256, endPoint y: 201, distance: 242.0
click at [255, 201] on div "Role Summary: Software Engineer / Hacker Problem Solver Searching for someone t…" at bounding box center [448, 298] width 464 height 400
copy div "This person will need a strong sense of product thinking, a solid understanding…"
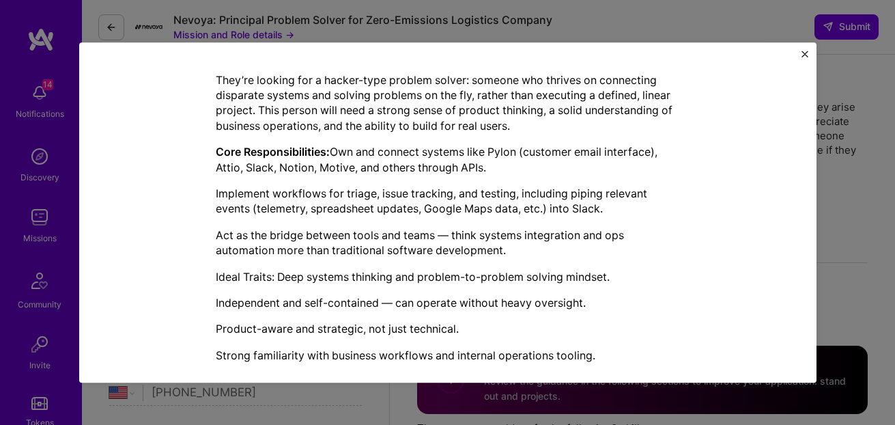
scroll to position [422, 0]
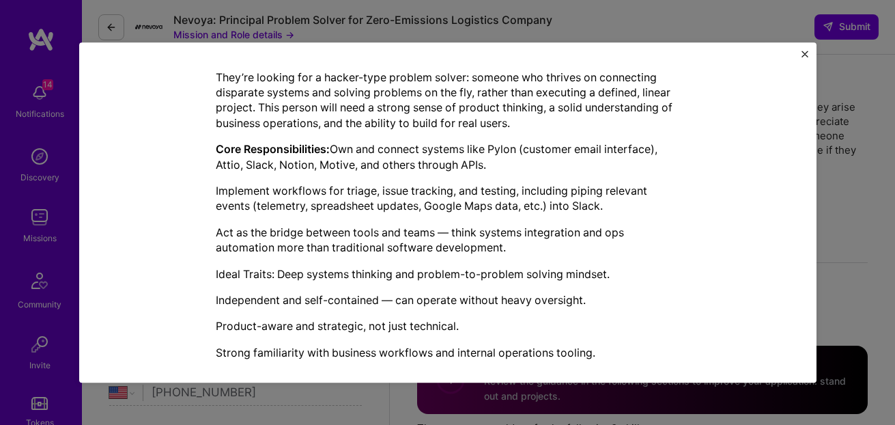
click at [805, 54] on img "Close" at bounding box center [804, 54] width 7 height 7
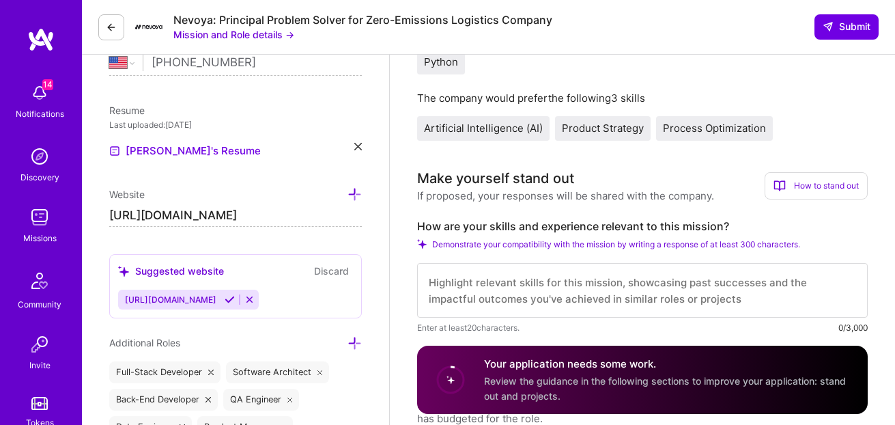
scroll to position [327, 0]
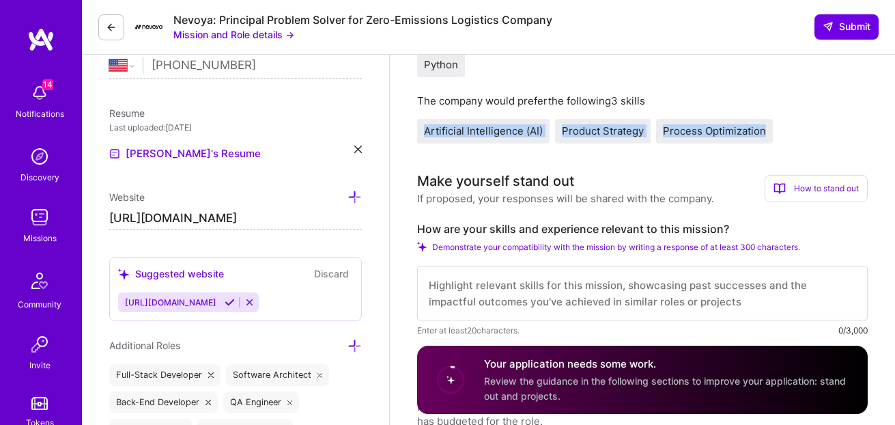
drag, startPoint x: 423, startPoint y: 131, endPoint x: 770, endPoint y: 132, distance: 346.7
click at [770, 132] on div "Artificial Intelligence (AI) Product Strategy Process Optimization" at bounding box center [642, 131] width 450 height 25
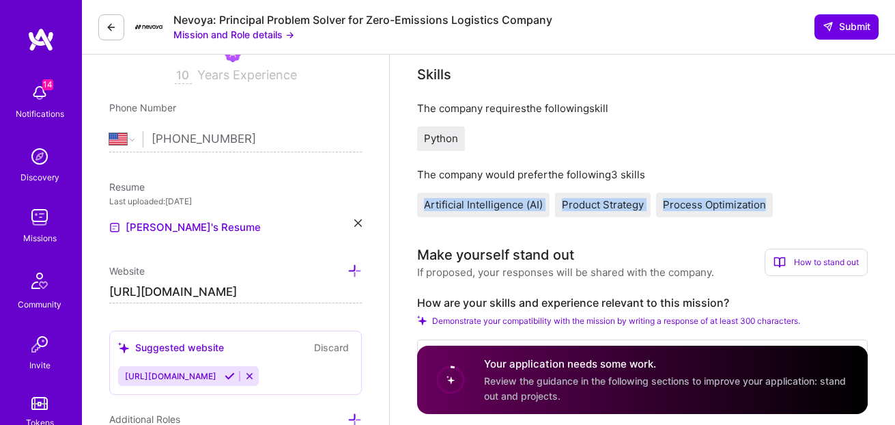
scroll to position [261, 0]
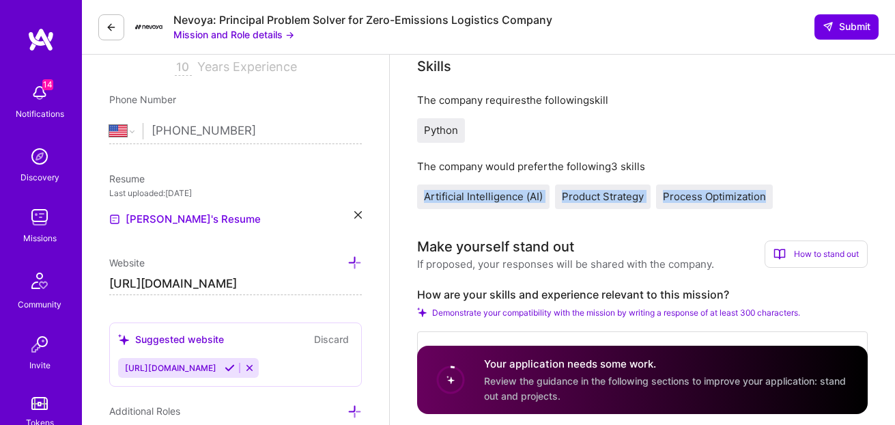
copy div "Artificial Intelligence (AI) Product Strategy Process Optimization"
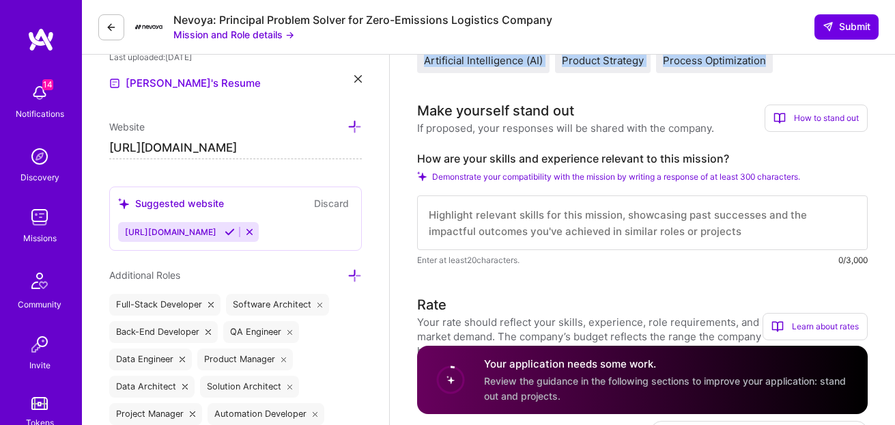
scroll to position [128, 0]
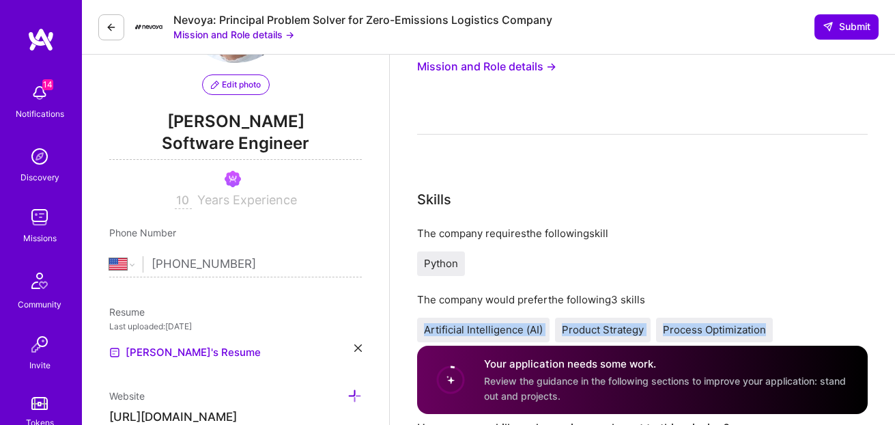
click at [244, 33] on button "Mission and Role details →" at bounding box center [233, 34] width 121 height 14
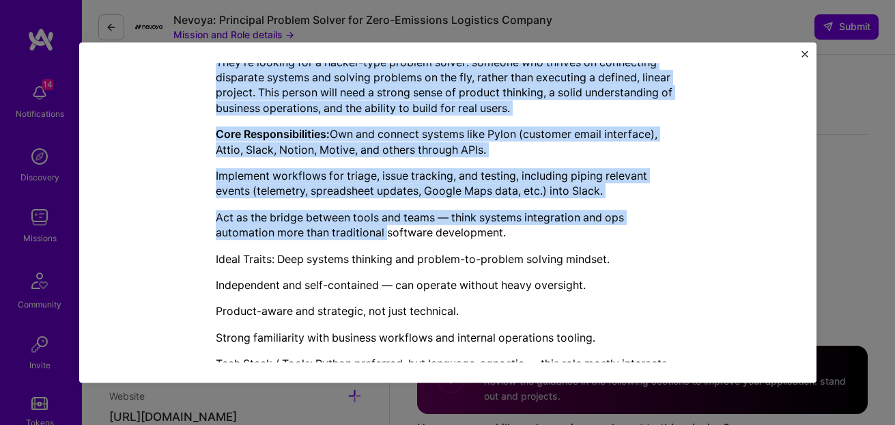
scroll to position [483, 0]
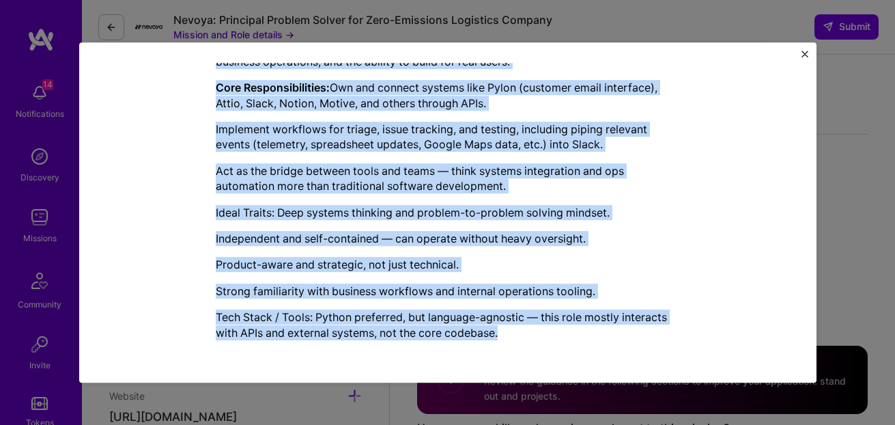
drag, startPoint x: 198, startPoint y: 171, endPoint x: 528, endPoint y: 335, distance: 368.1
copy div "Role Summary: Software Engineer / Hacker Problem Solver Searching for someone t…"
drag, startPoint x: 216, startPoint y: 149, endPoint x: 515, endPoint y: 332, distance: 349.9
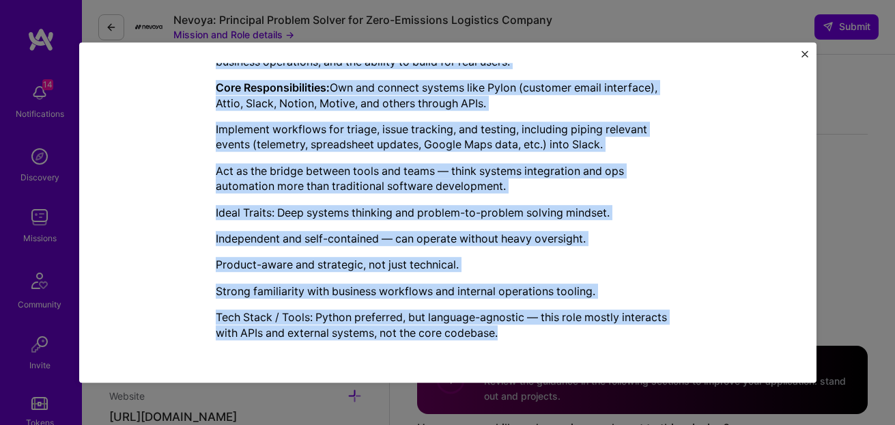
copy div "Engineering Manager role description Work closely with founders to hack and pro…"
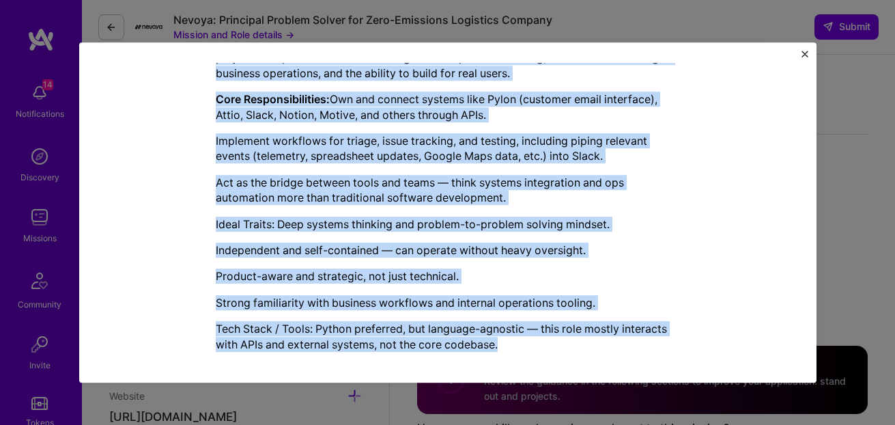
scroll to position [471, 0]
click at [309, 233] on div "Role Summary: Software Engineer / Hacker Problem Solver Searching for someone t…" at bounding box center [448, 153] width 464 height 400
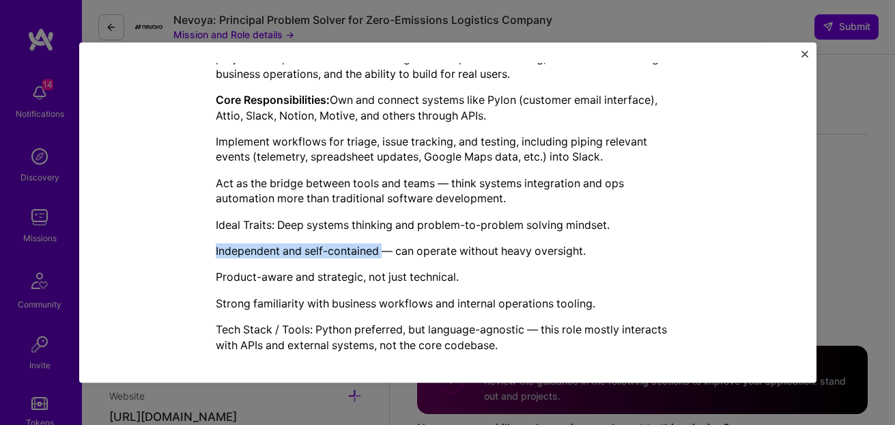
drag, startPoint x: 203, startPoint y: 252, endPoint x: 381, endPoint y: 247, distance: 177.5
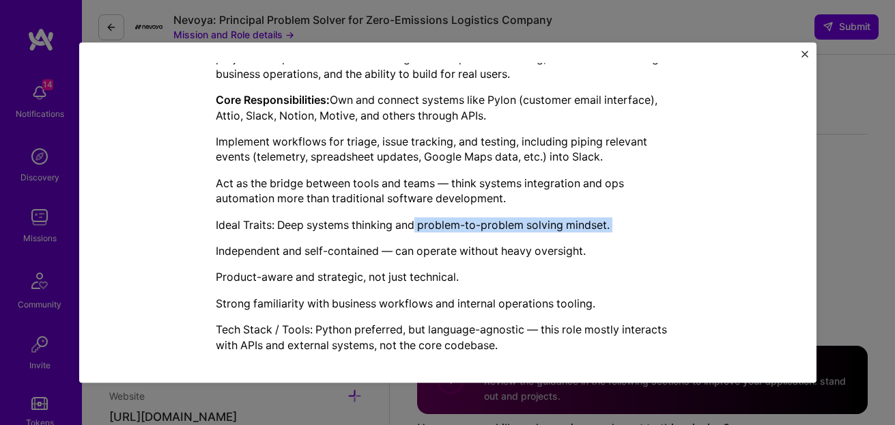
drag, startPoint x: 412, startPoint y: 226, endPoint x: 407, endPoint y: 239, distance: 14.1
click at [407, 239] on div "Role Summary: Software Engineer / Hacker Problem Solver Searching for someone t…" at bounding box center [448, 153] width 464 height 400
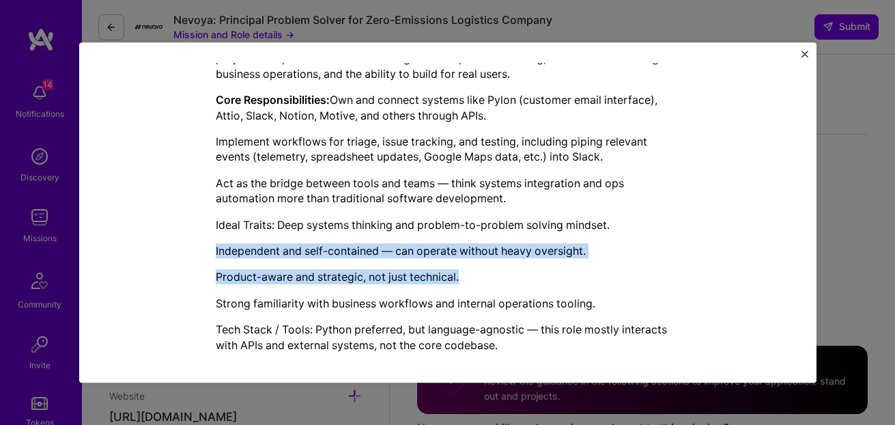
drag, startPoint x: 210, startPoint y: 249, endPoint x: 474, endPoint y: 276, distance: 264.9
copy div "Independent and self-contained — can operate without heavy oversight. Product-a…"
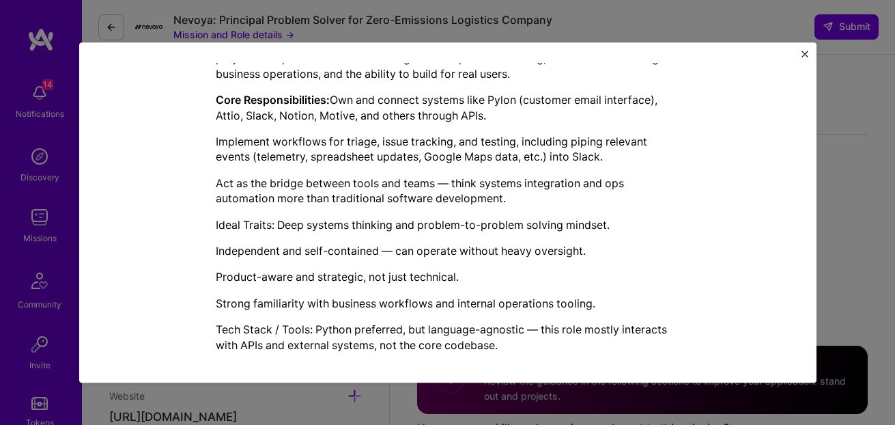
click at [862, 121] on div "Mission Description and Role Details Engineering Manager role description Work …" at bounding box center [447, 212] width 895 height 425
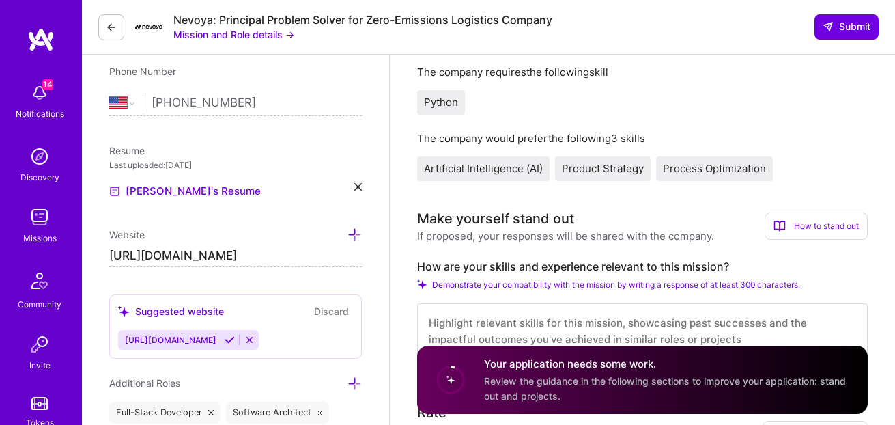
scroll to position [379, 0]
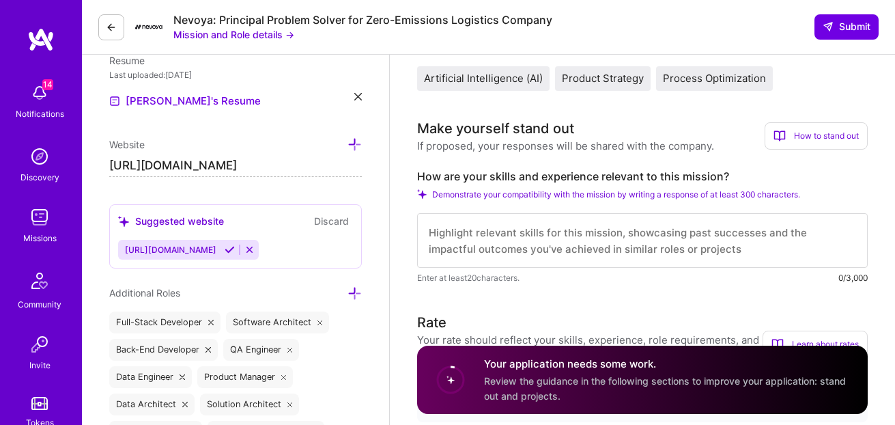
click at [519, 240] on textarea at bounding box center [642, 240] width 450 height 55
paste textarea "I think my time at Dispatch Goods is very similar to the needs of this role. Di…"
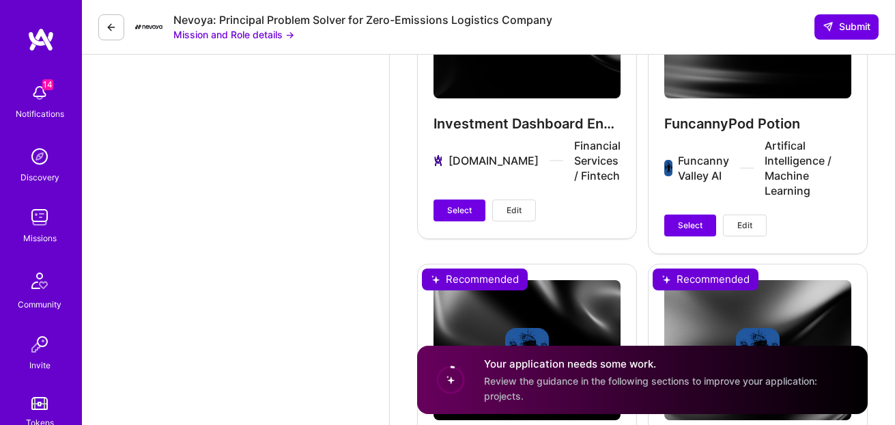
scroll to position [2388, 0]
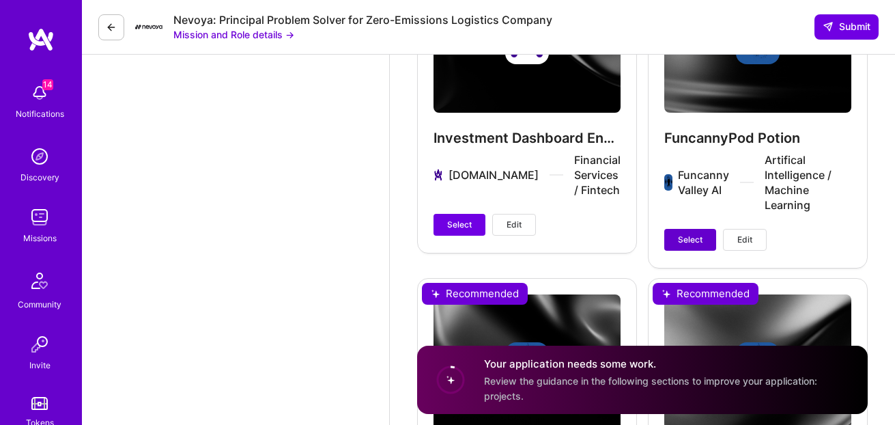
type textarea "I think my time at Dispatch Goods is very similar to the needs of this role. Di…"
click at [680, 233] on span "Select" at bounding box center [690, 239] width 25 height 12
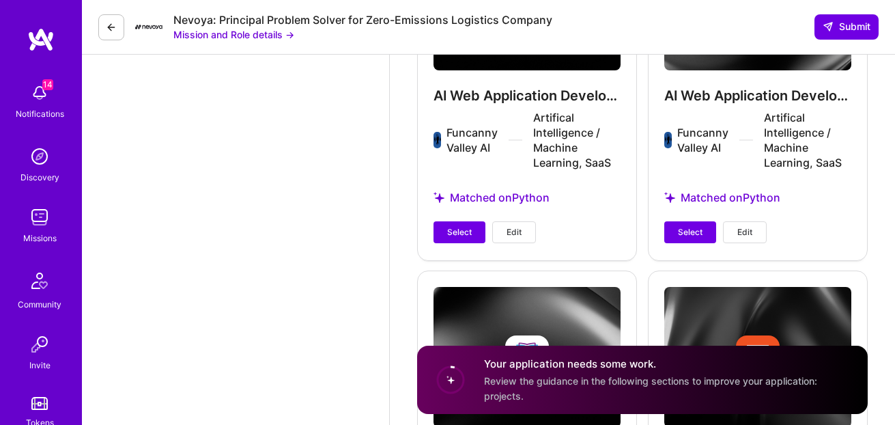
scroll to position [2735, 0]
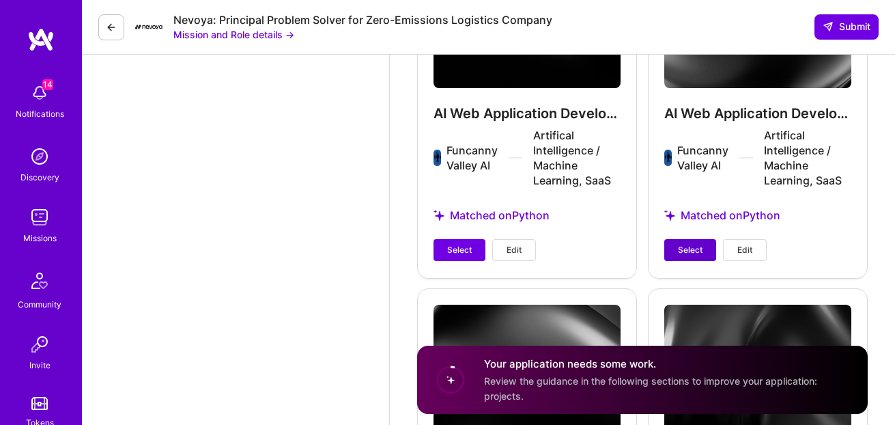
click at [683, 239] on button "Select" at bounding box center [690, 250] width 52 height 22
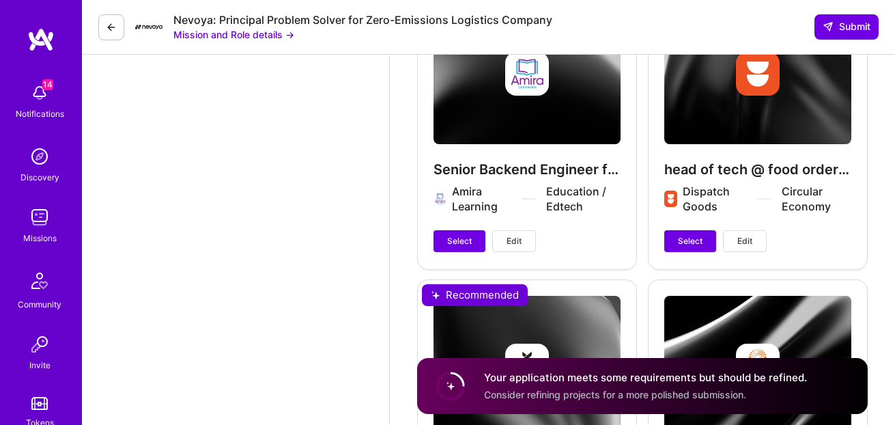
scroll to position [3097, 0]
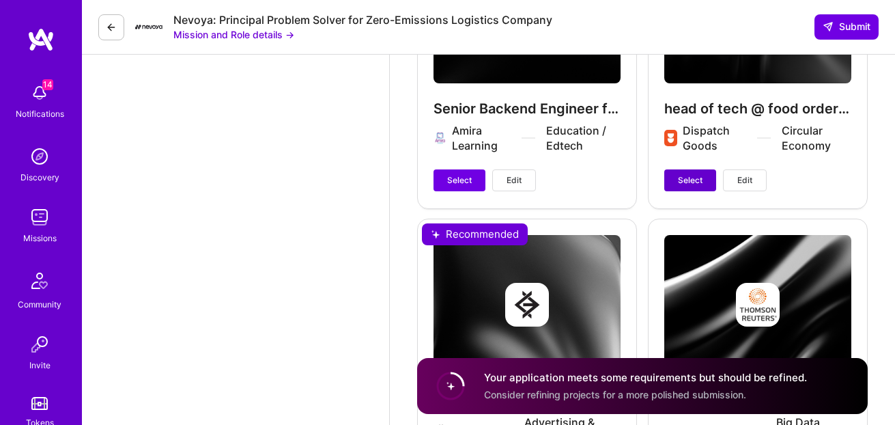
click at [672, 169] on button "Select" at bounding box center [690, 180] width 52 height 22
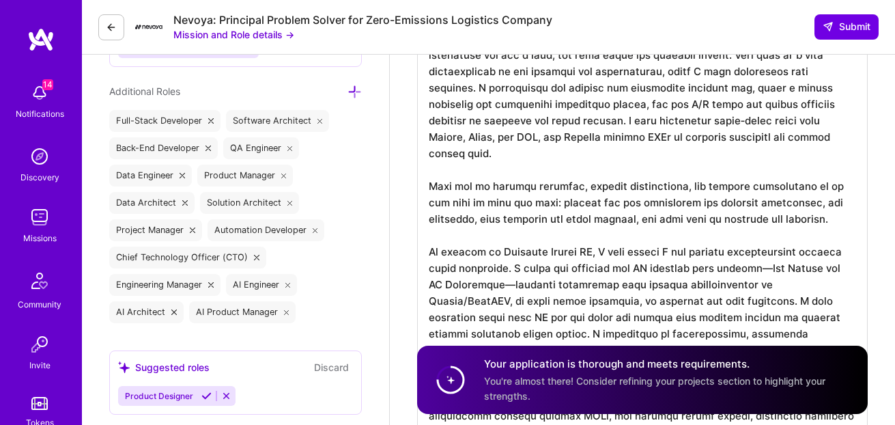
scroll to position [0, 0]
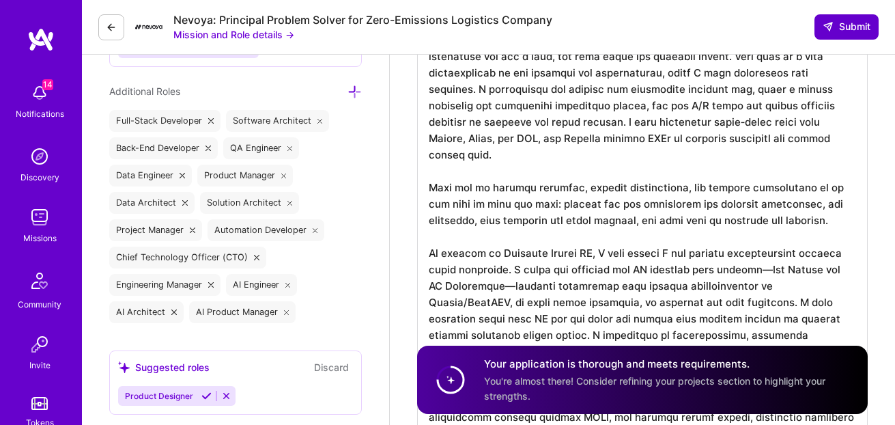
click at [858, 23] on span "Submit" at bounding box center [846, 27] width 48 height 14
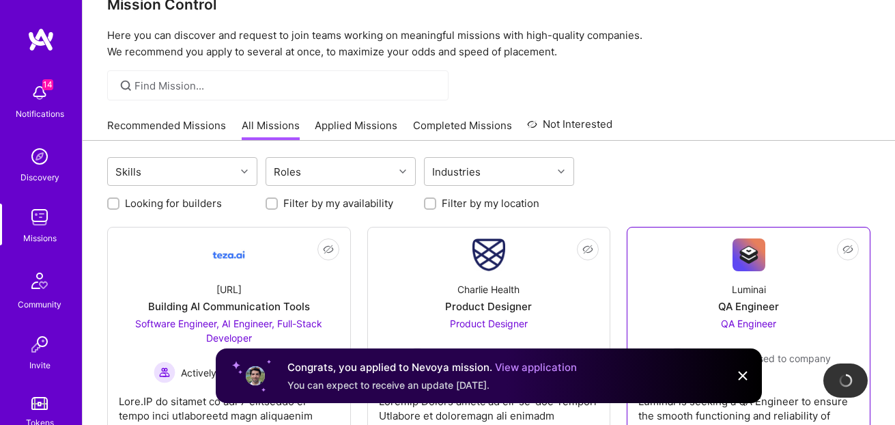
scroll to position [152, 0]
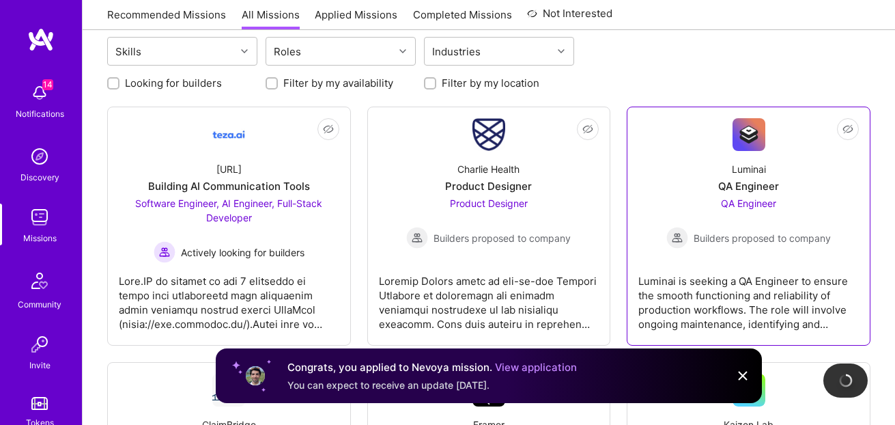
click at [706, 251] on link "Not Interested Luminai QA Engineer QA Engineer Builders proposed to company Lum…" at bounding box center [748, 226] width 220 height 216
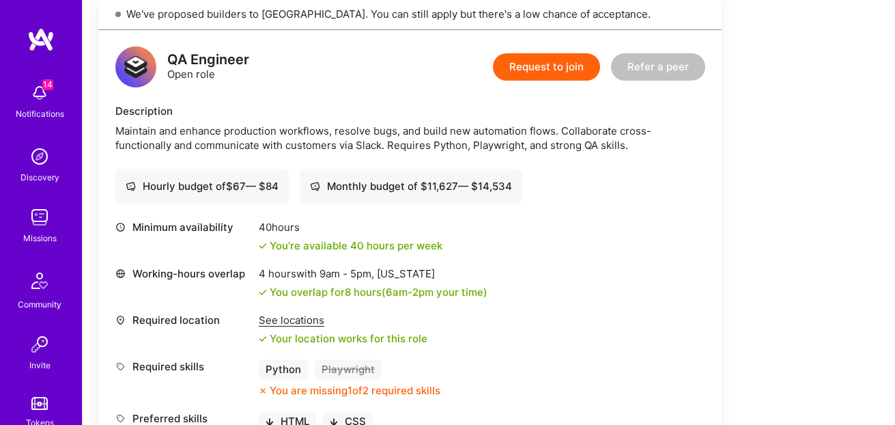
scroll to position [334, 0]
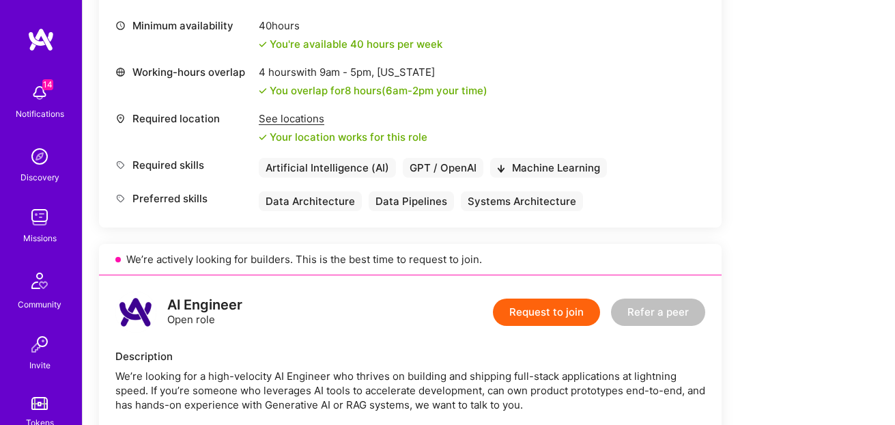
scroll to position [579, 0]
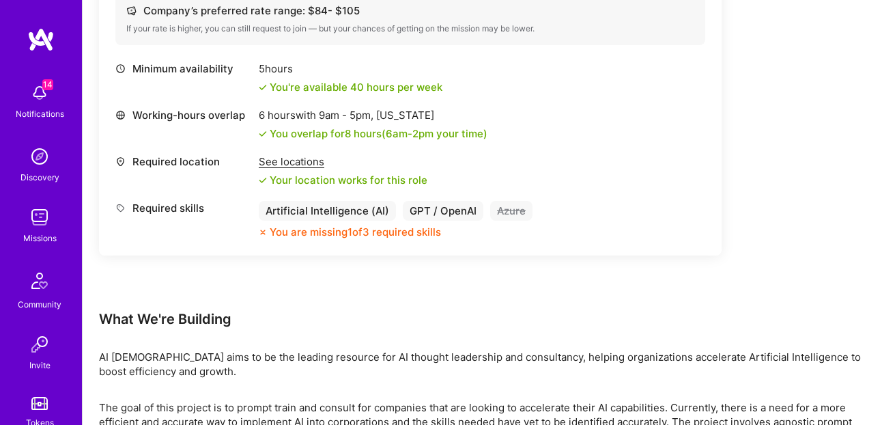
scroll to position [629, 0]
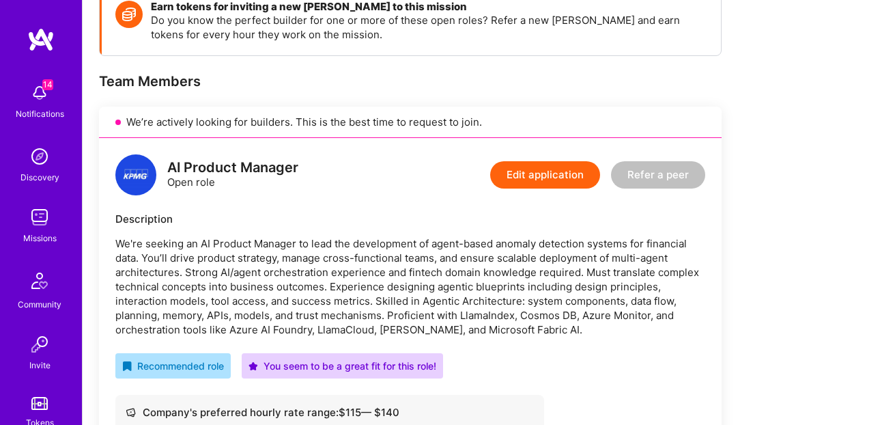
scroll to position [210, 0]
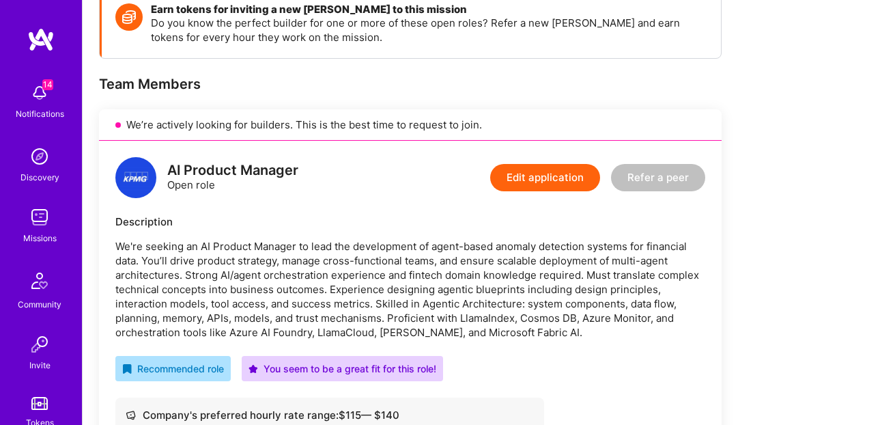
click at [541, 181] on button "Edit application" at bounding box center [545, 177] width 110 height 27
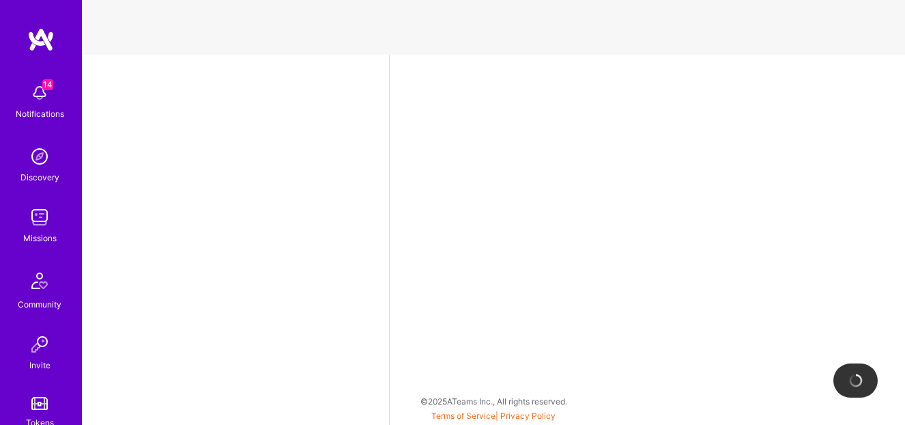
select select "US"
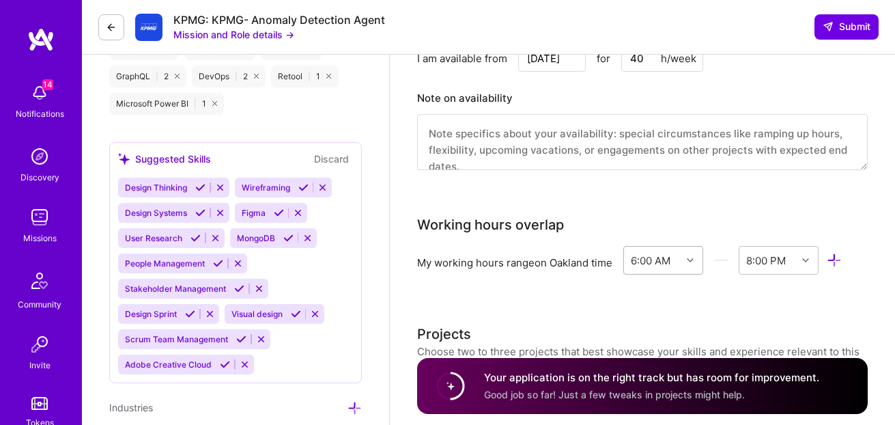
scroll to position [1808, 0]
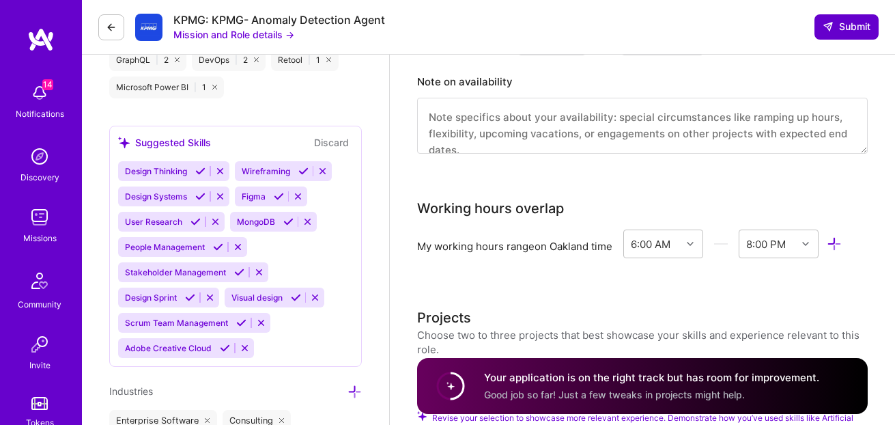
click at [853, 32] on span "Submit" at bounding box center [846, 27] width 48 height 14
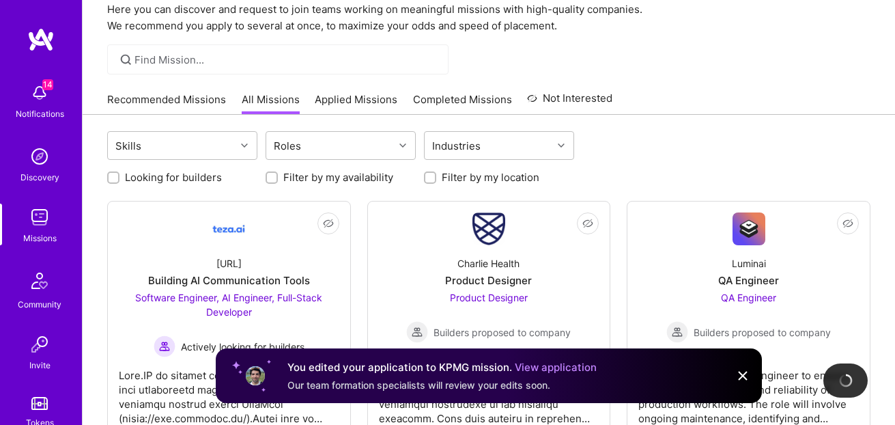
scroll to position [55, 0]
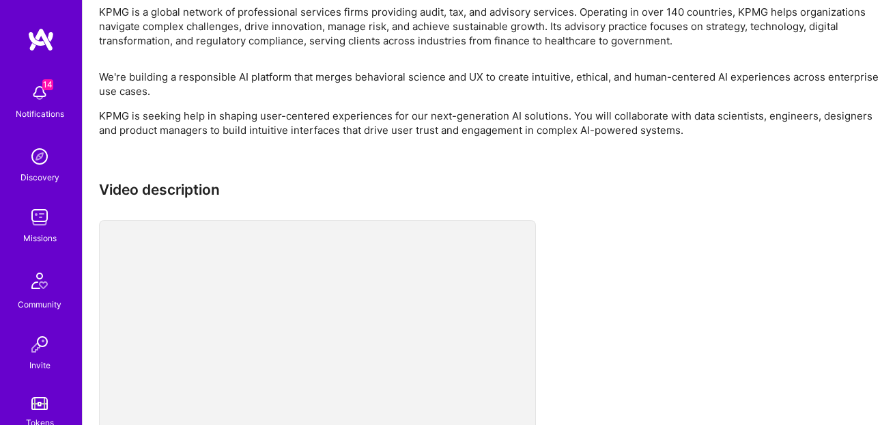
scroll to position [1284, 0]
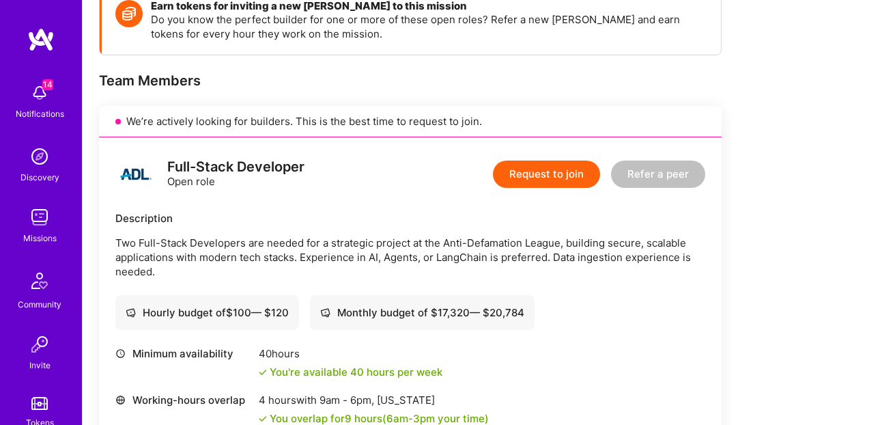
scroll to position [231, 0]
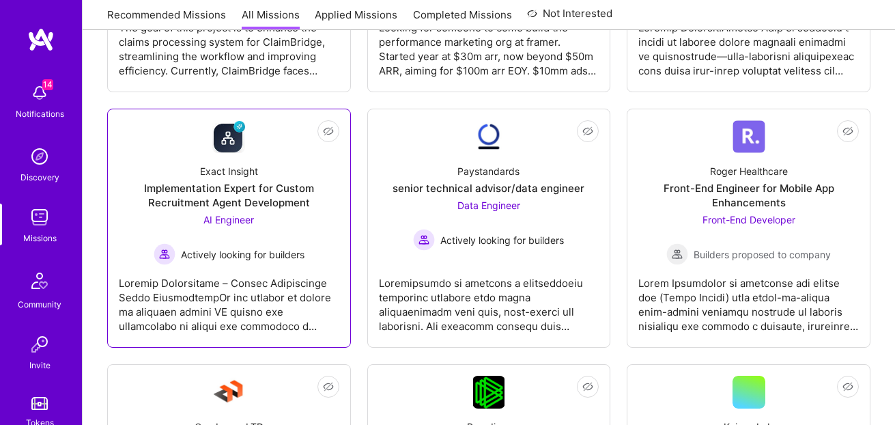
scroll to position [671, 0]
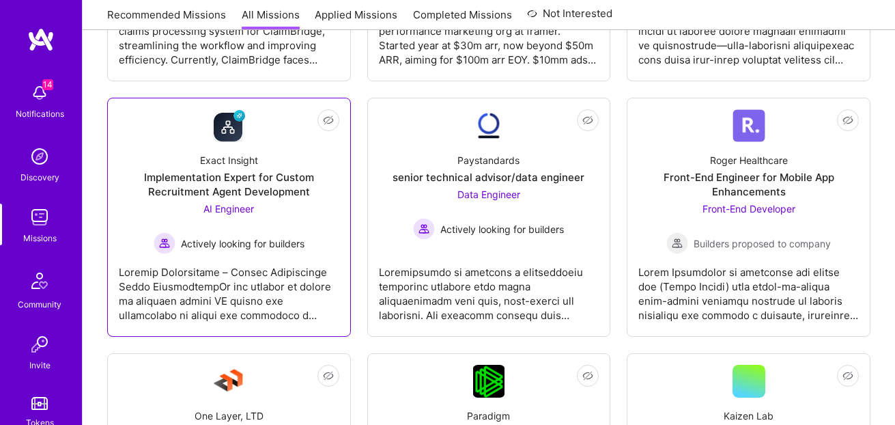
click at [302, 165] on div "Exact Insight Implementation Expert for Custom Recruitment Agent Development AI…" at bounding box center [229, 198] width 220 height 112
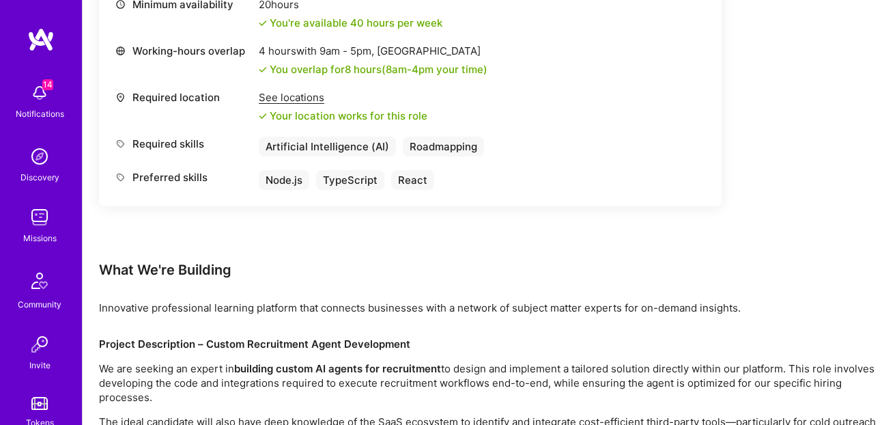
scroll to position [833, 0]
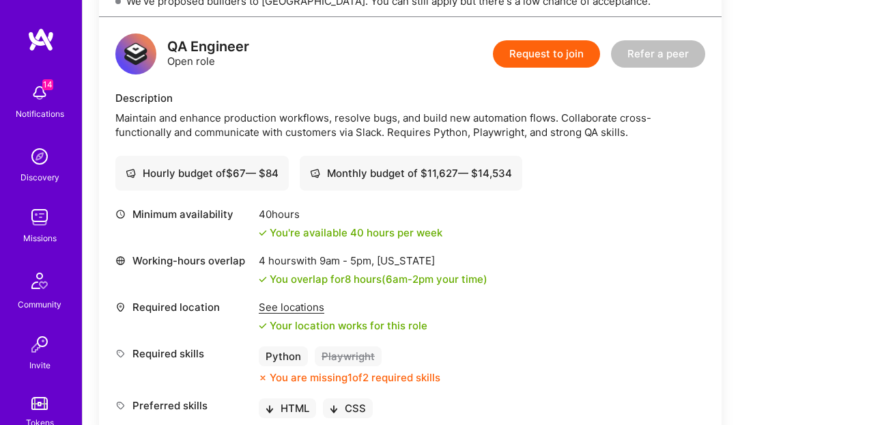
scroll to position [334, 0]
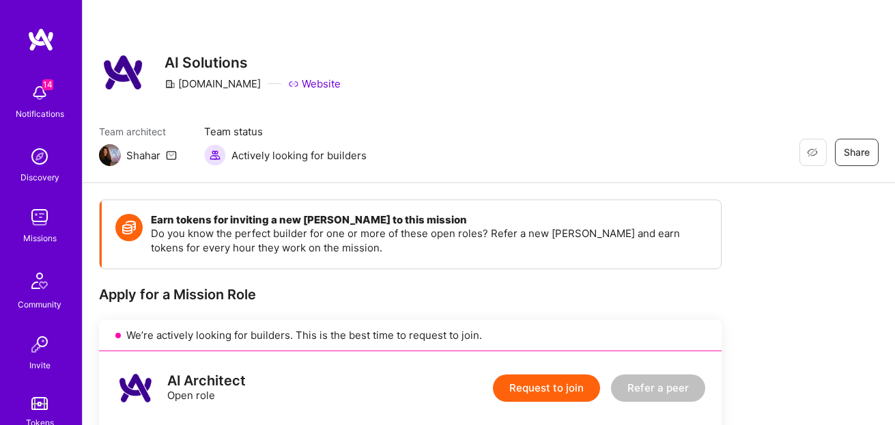
scroll to position [579, 0]
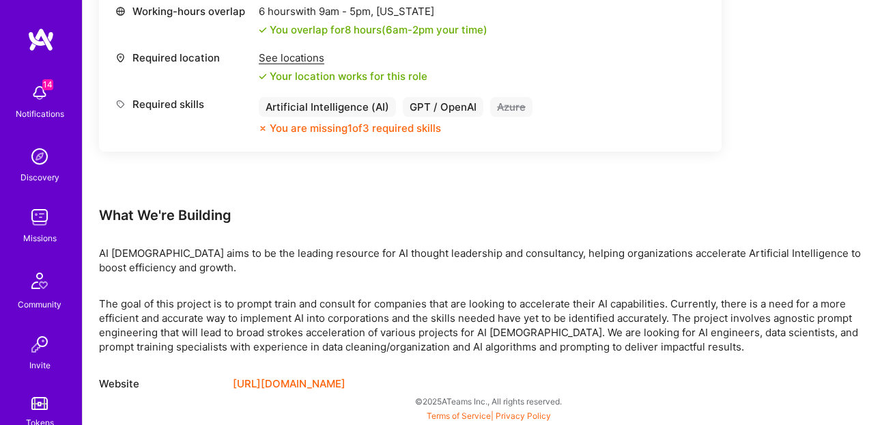
scroll to position [629, 0]
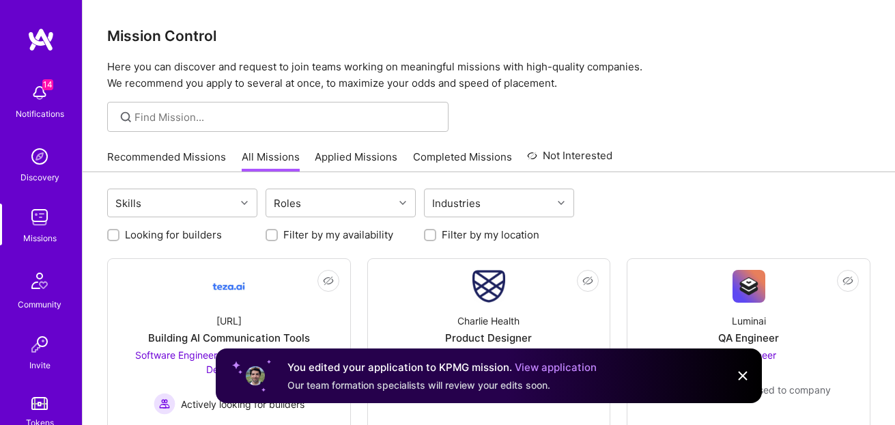
scroll to position [55, 0]
